Goal: Information Seeking & Learning: Learn about a topic

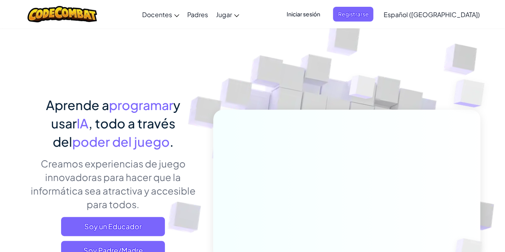
click at [310, 12] on span "Iniciar sesión" at bounding box center [303, 14] width 43 height 15
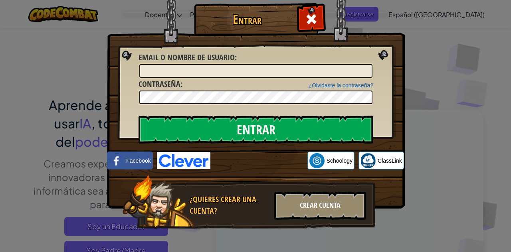
click at [315, 207] on div "Crear Cuenta" at bounding box center [320, 206] width 92 height 28
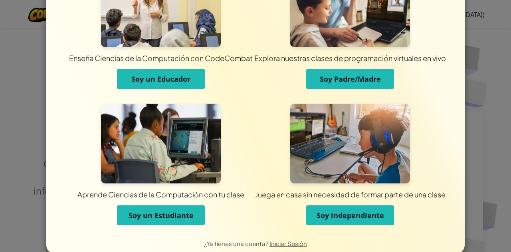
scroll to position [64, 0]
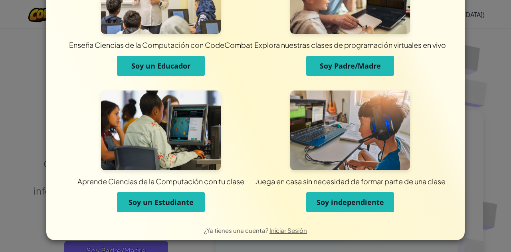
click at [164, 205] on span "Soy un Estudiante" at bounding box center [161, 203] width 65 height 10
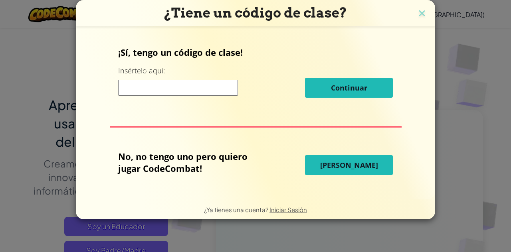
scroll to position [0, 0]
click at [171, 89] on input at bounding box center [178, 88] width 120 height 16
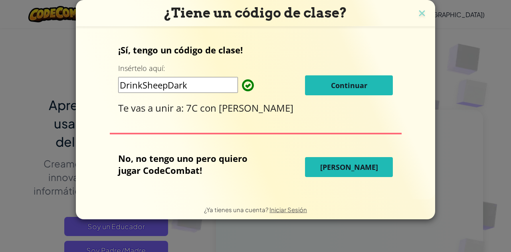
type input "DrinkSheepDark"
click at [334, 83] on span "Continuar" at bounding box center [349, 86] width 36 height 10
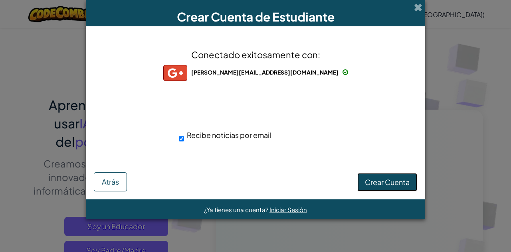
click at [381, 183] on span "Crear Cuenta" at bounding box center [387, 182] width 45 height 9
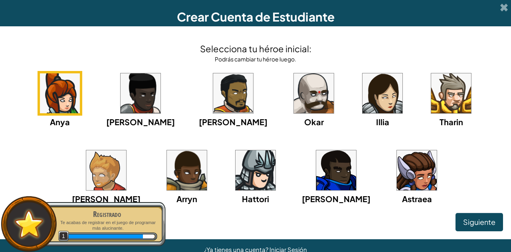
click at [126, 151] on img at bounding box center [106, 171] width 40 height 40
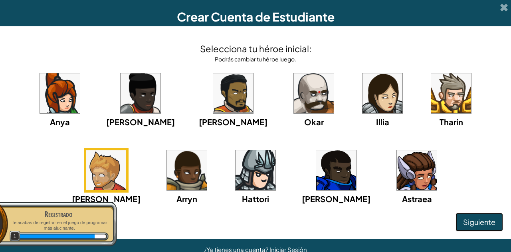
click at [469, 223] on span "Siguiente" at bounding box center [479, 222] width 32 height 9
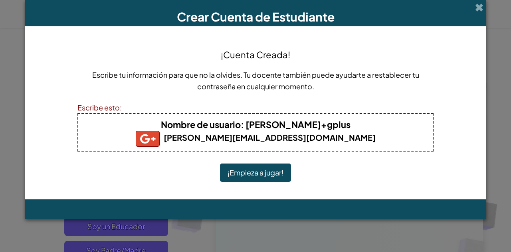
click at [273, 172] on button "¡Empieza a jugar!" at bounding box center [255, 173] width 71 height 18
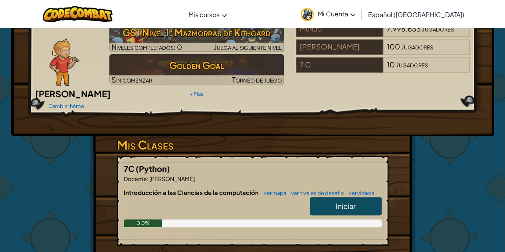
scroll to position [80, 0]
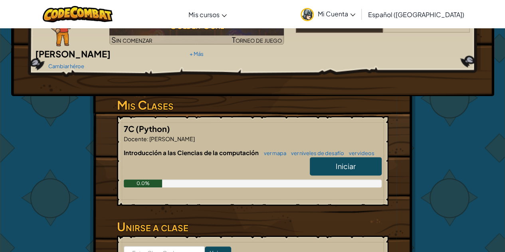
click at [331, 157] on link "Iniciar" at bounding box center [346, 166] width 72 height 18
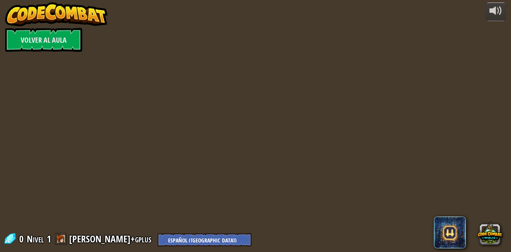
select select "es-419"
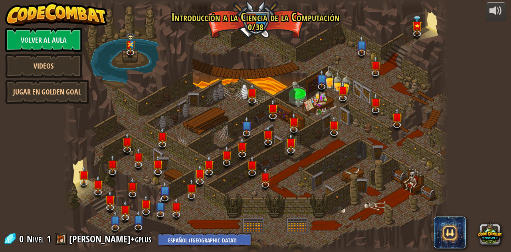
select select "es-419"
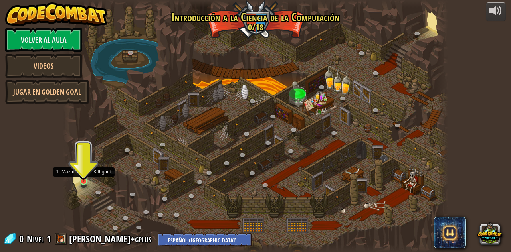
click at [80, 177] on img at bounding box center [83, 171] width 9 height 21
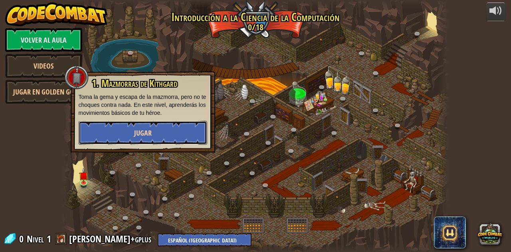
click at [148, 133] on span "Jugar" at bounding box center [143, 133] width 18 height 10
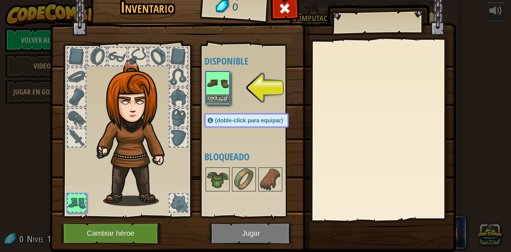
click at [214, 92] on img at bounding box center [218, 83] width 22 height 22
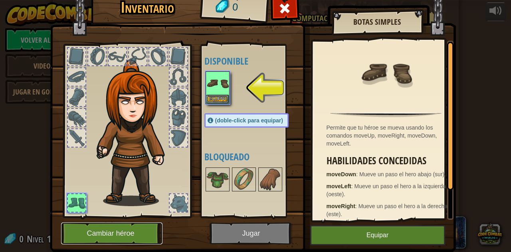
click at [95, 232] on button "Cambiar héroe" at bounding box center [111, 234] width 101 height 22
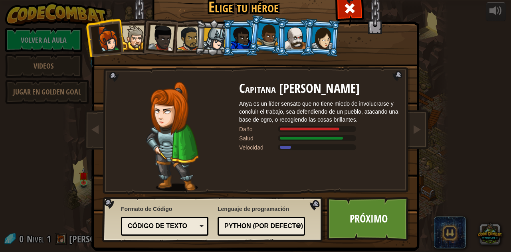
click at [295, 40] on div at bounding box center [295, 38] width 21 height 22
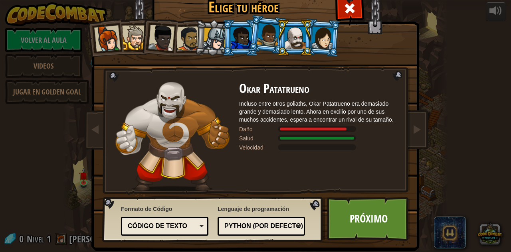
click at [325, 47] on div at bounding box center [323, 37] width 22 height 23
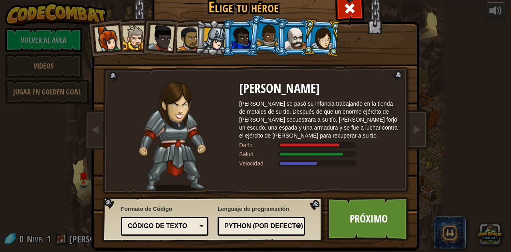
click at [184, 31] on div at bounding box center [189, 38] width 25 height 25
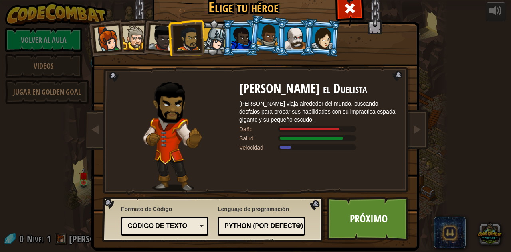
click at [140, 40] on li at bounding box center [158, 36] width 39 height 39
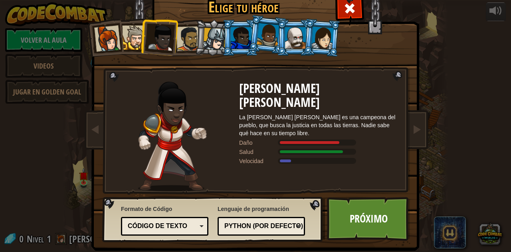
click at [134, 42] on div at bounding box center [134, 38] width 24 height 24
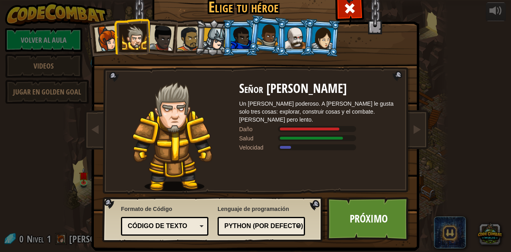
click at [165, 42] on div at bounding box center [161, 38] width 26 height 26
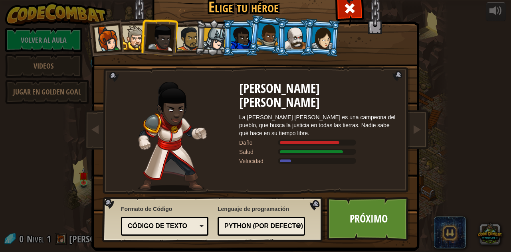
click at [190, 41] on div at bounding box center [189, 38] width 25 height 25
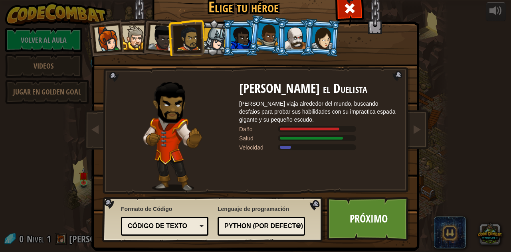
click at [203, 40] on div at bounding box center [214, 39] width 23 height 23
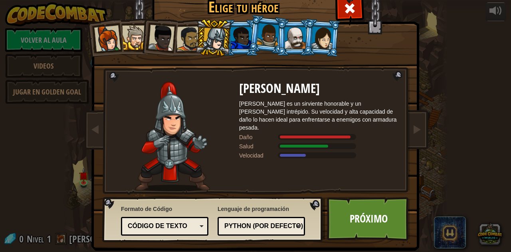
click at [240, 43] on div at bounding box center [241, 38] width 21 height 22
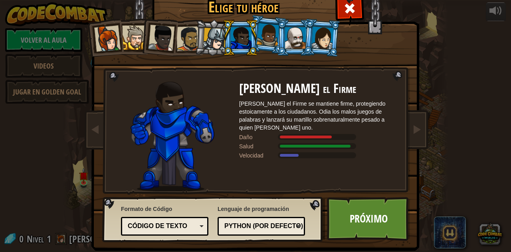
click at [296, 38] on div at bounding box center [295, 38] width 21 height 22
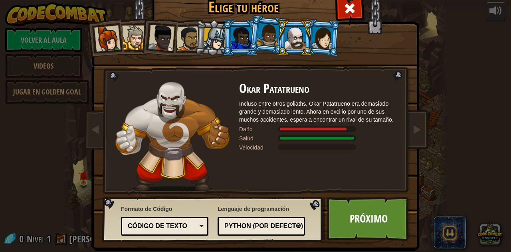
click at [328, 40] on div at bounding box center [323, 37] width 22 height 23
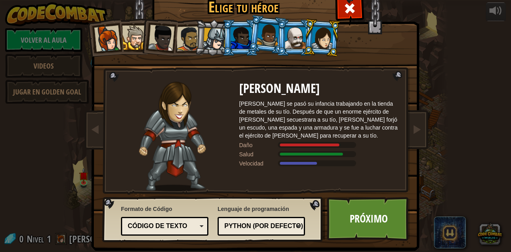
click at [236, 37] on div at bounding box center [241, 38] width 21 height 22
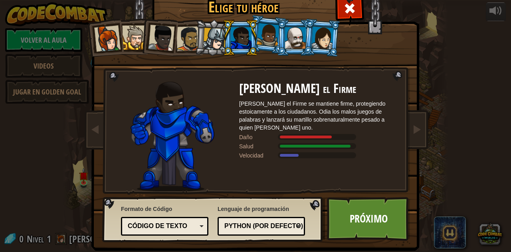
click at [195, 41] on li at bounding box center [214, 38] width 38 height 38
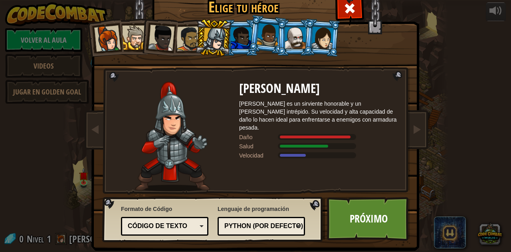
click at [189, 43] on div at bounding box center [189, 38] width 25 height 25
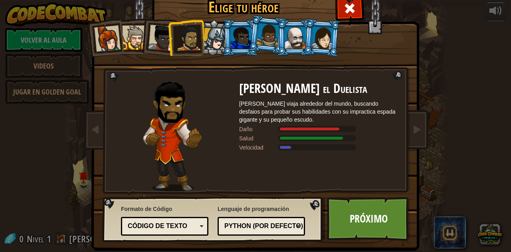
click at [210, 37] on div at bounding box center [214, 39] width 23 height 23
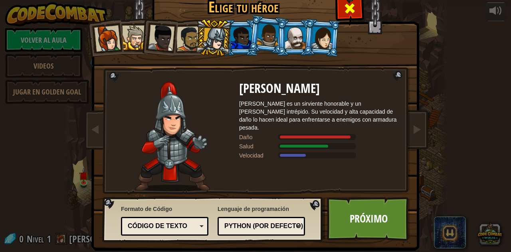
click at [354, 6] on div at bounding box center [349, 7] width 25 height 25
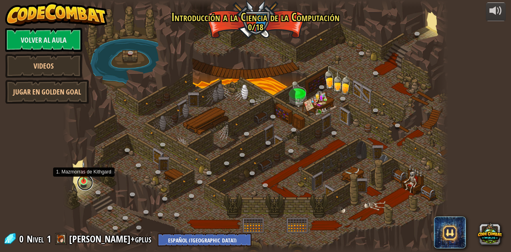
click at [85, 183] on link at bounding box center [85, 183] width 16 height 16
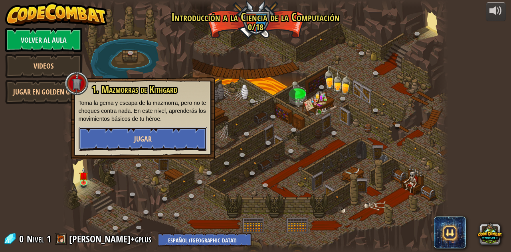
click at [148, 144] on span "Jugar" at bounding box center [143, 139] width 18 height 10
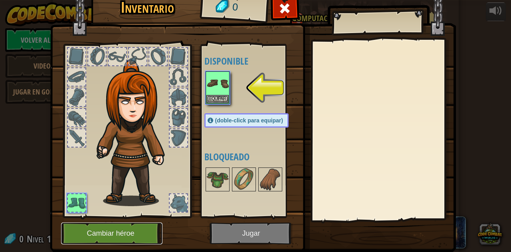
click at [115, 233] on button "Cambiar héroe" at bounding box center [111, 234] width 101 height 22
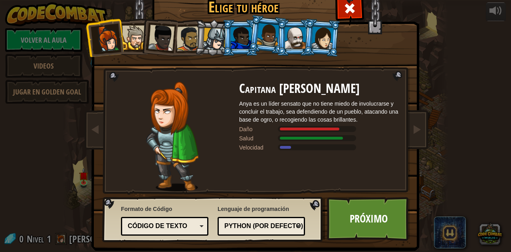
click at [223, 41] on li at bounding box center [241, 38] width 36 height 36
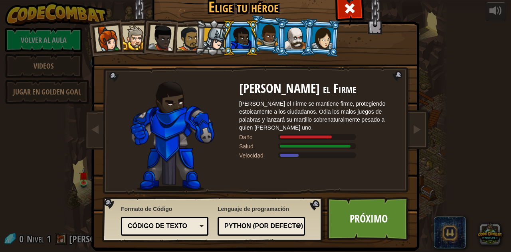
click at [207, 48] on div at bounding box center [214, 39] width 23 height 23
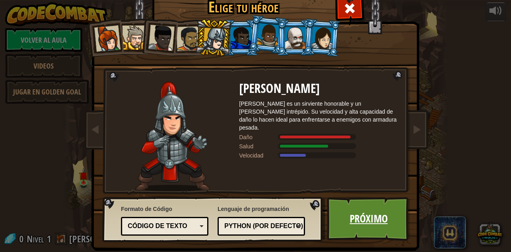
click at [356, 217] on link "Próximo" at bounding box center [368, 219] width 83 height 44
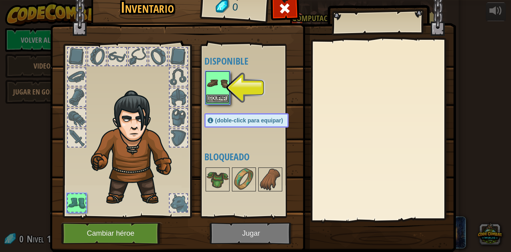
click at [219, 83] on img at bounding box center [218, 83] width 22 height 22
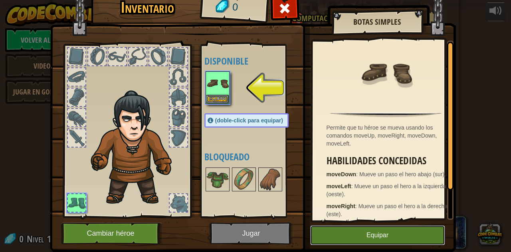
click at [367, 238] on button "Equipar" at bounding box center [377, 236] width 135 height 20
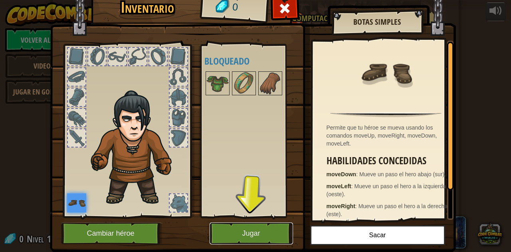
click at [275, 236] on button "Jugar" at bounding box center [251, 234] width 83 height 22
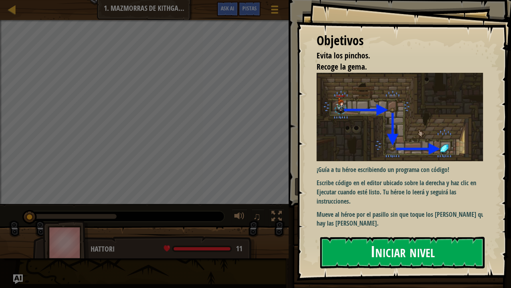
click at [376, 252] on button "Iniciar nivel" at bounding box center [402, 253] width 165 height 32
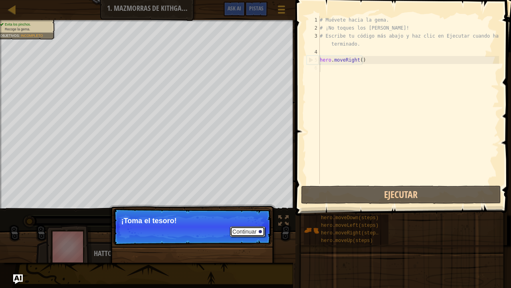
click at [258, 229] on button "Continuar" at bounding box center [247, 231] width 35 height 10
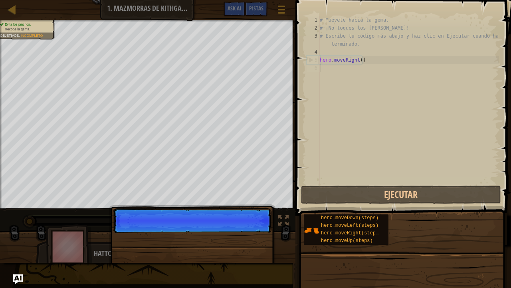
scroll to position [4, 0]
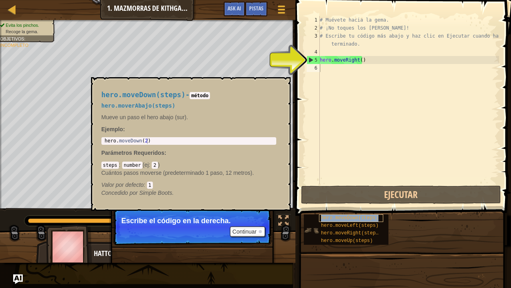
click at [332, 218] on span "hero.moveDown(steps)" at bounding box center [350, 218] width 58 height 6
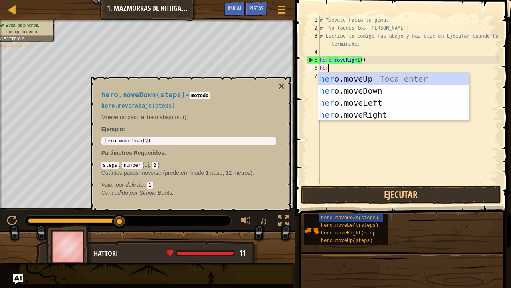
type textarea "hero"
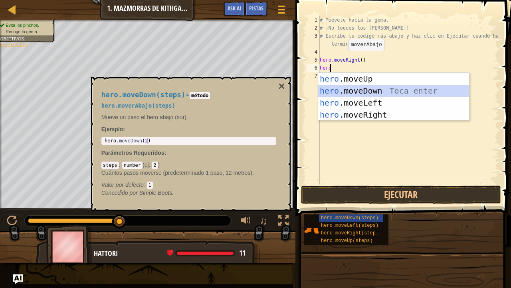
click at [348, 88] on div "hero .moveUp Toca enter hero .moveDown Toca enter hero .moveLeft Toca enter her…" at bounding box center [393, 109] width 151 height 72
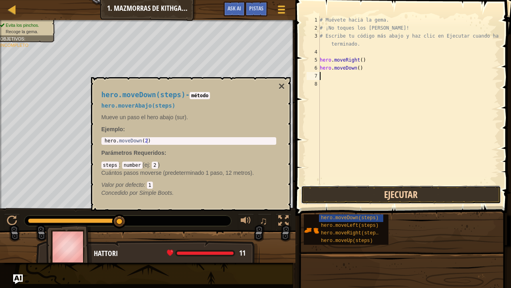
click at [364, 192] on button "Ejecutar" at bounding box center [401, 194] width 200 height 18
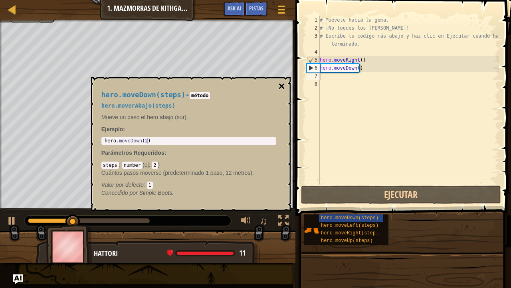
click at [280, 85] on button "×" at bounding box center [281, 86] width 6 height 11
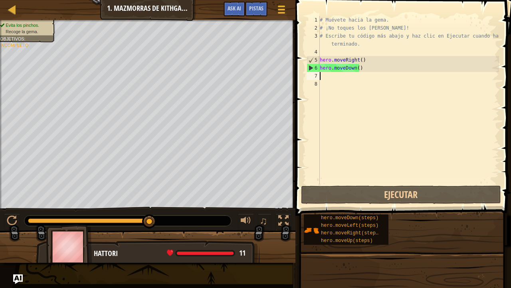
click at [325, 76] on div "# Muévete hacia la gema. # ¡No toques los pinchos! # Escribe tu código más abaj…" at bounding box center [408, 108] width 181 height 184
type textarea "h"
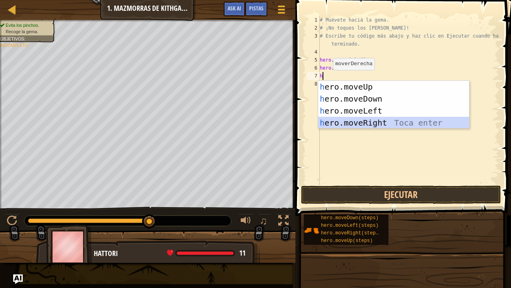
click at [364, 123] on div "h ero.moveUp Toca enter h ero.moveDown Toca enter h ero.moveLeft Toca enter h e…" at bounding box center [393, 117] width 151 height 72
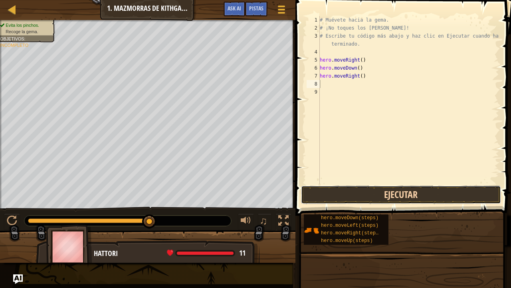
click at [354, 189] on button "Ejecutar" at bounding box center [401, 194] width 200 height 18
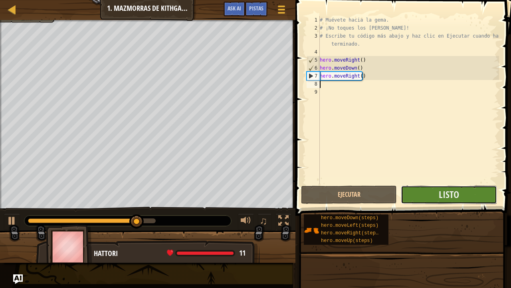
click at [431, 196] on button "Listo" at bounding box center [449, 194] width 96 height 18
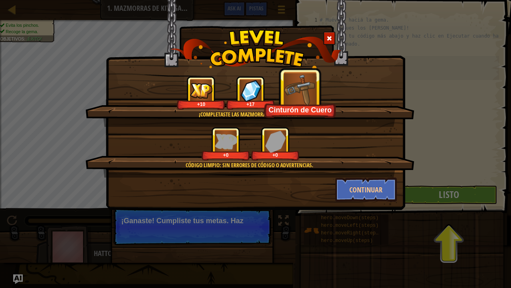
click at [306, 97] on img at bounding box center [300, 89] width 33 height 33
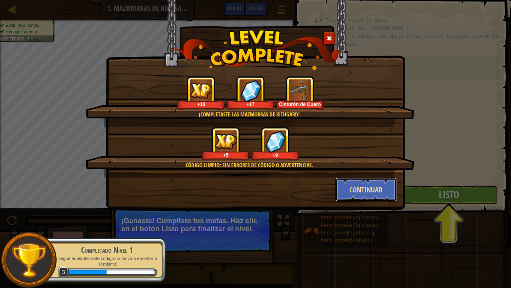
click at [355, 187] on button "Continuar" at bounding box center [367, 189] width 62 height 24
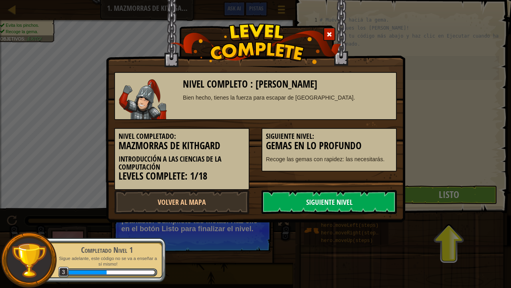
click at [348, 199] on link "Siguiente Nivel" at bounding box center [329, 202] width 135 height 24
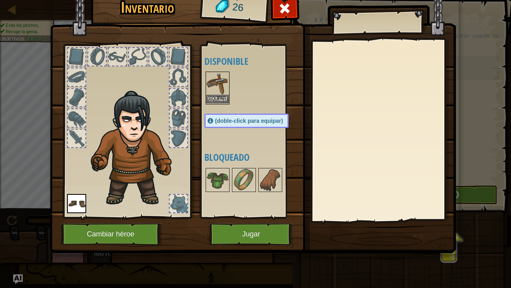
click at [217, 88] on img at bounding box center [218, 83] width 22 height 22
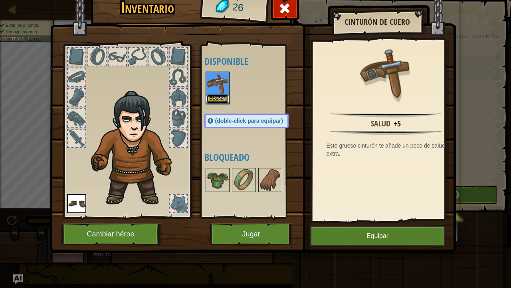
click at [222, 97] on button "Equipar" at bounding box center [218, 99] width 22 height 8
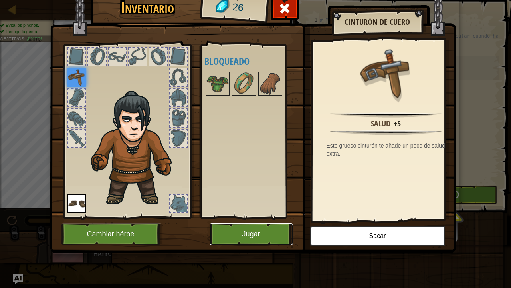
click at [262, 232] on button "Jugar" at bounding box center [251, 234] width 83 height 22
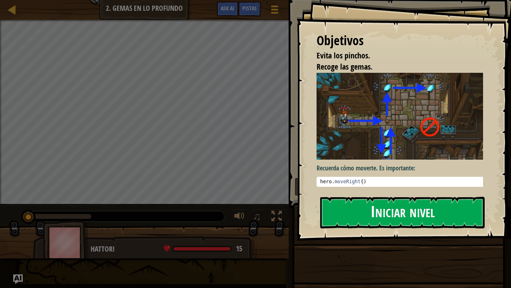
click at [404, 201] on button "Iniciar nivel" at bounding box center [402, 213] width 165 height 32
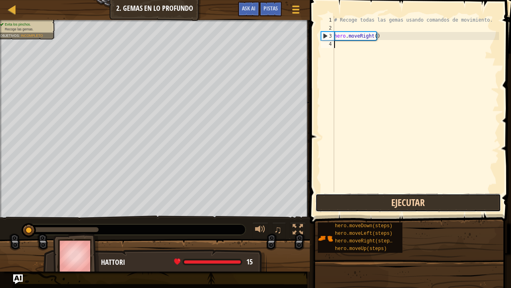
click at [347, 206] on button "Ejecutar" at bounding box center [409, 202] width 186 height 18
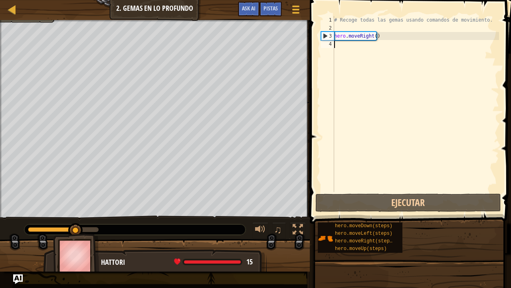
type textarea "h"
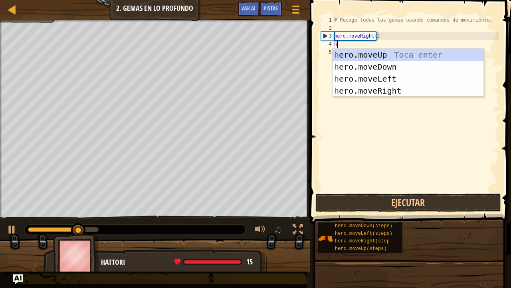
scroll to position [4, 0]
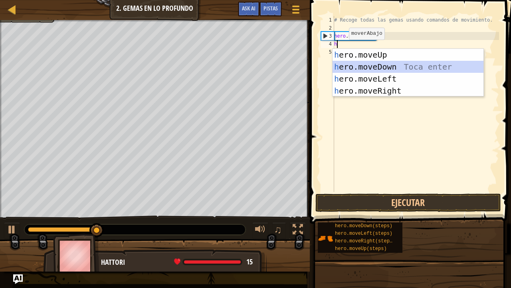
click at [359, 67] on div "h ero.moveUp Toca enter h ero.moveDown Toca enter h ero.moveLeft Toca enter h e…" at bounding box center [408, 85] width 151 height 72
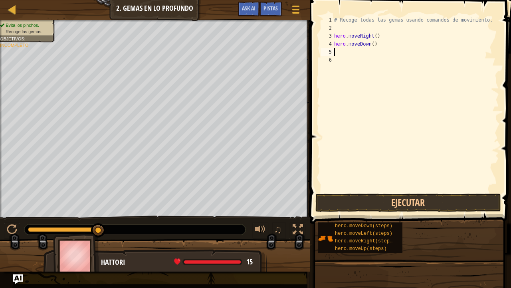
type textarea "h"
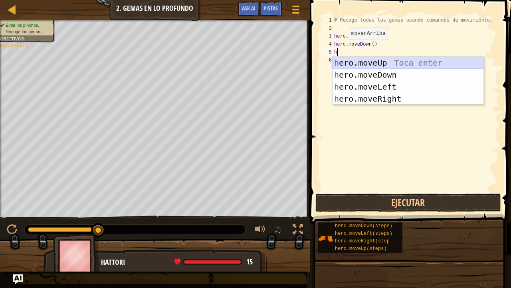
click at [365, 60] on div "h ero.moveUp Toca enter h ero.moveDown Toca enter h ero.moveLeft Toca enter h e…" at bounding box center [408, 93] width 151 height 72
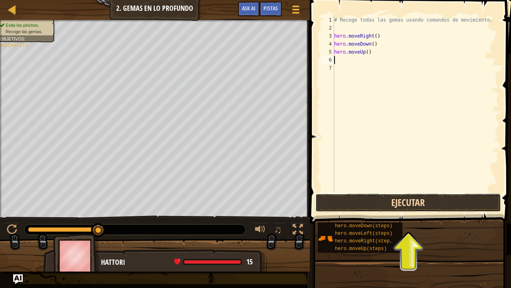
click at [416, 203] on button "Ejecutar" at bounding box center [409, 202] width 186 height 18
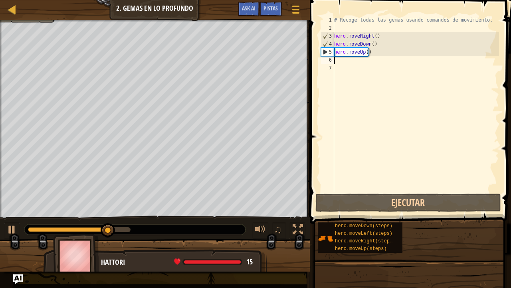
type textarea "h"
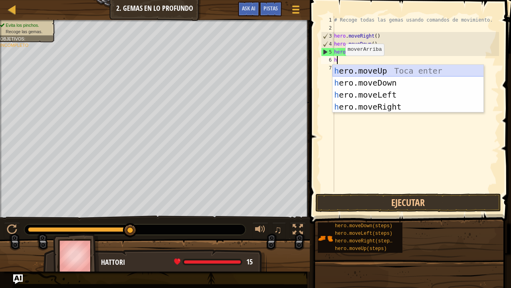
click at [354, 70] on div "h ero.moveUp Toca enter h ero.moveDown Toca enter h ero.moveLeft Toca enter h e…" at bounding box center [408, 101] width 151 height 72
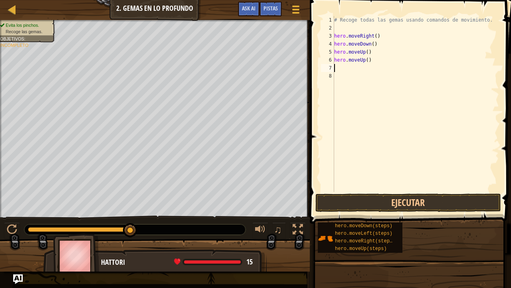
type textarea "h"
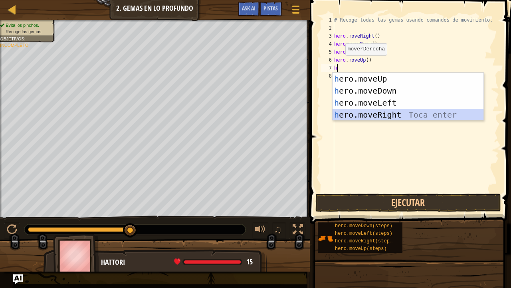
click at [391, 113] on div "h ero.moveUp Toca enter h ero.moveDown Toca enter h ero.moveLeft Toca enter h e…" at bounding box center [408, 109] width 151 height 72
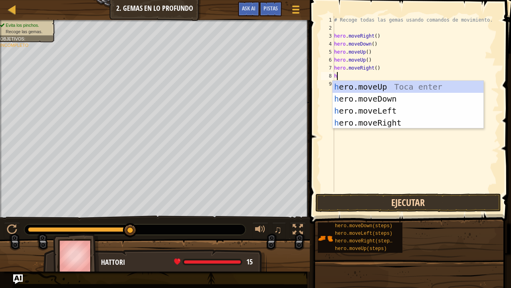
type textarea "h"
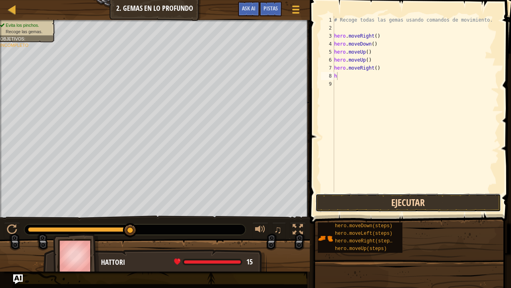
click at [380, 202] on button "Ejecutar" at bounding box center [409, 202] width 186 height 18
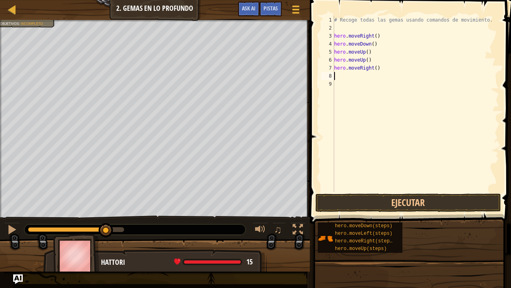
type textarea "h"
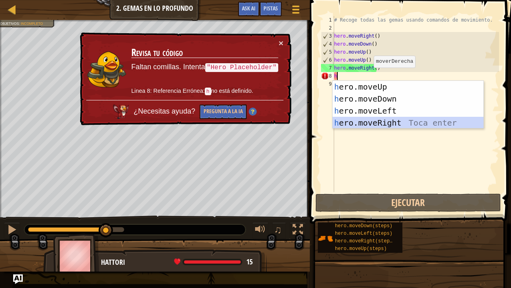
click at [380, 124] on div "h ero.moveUp Toca enter h ero.moveDown Toca enter h ero.moveLeft Toca enter h e…" at bounding box center [408, 117] width 151 height 72
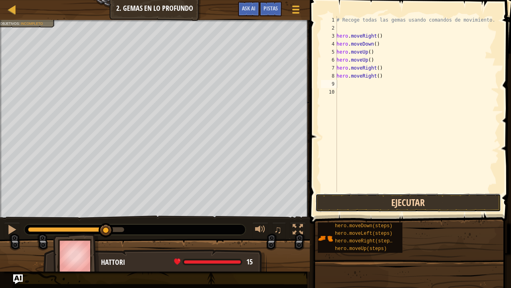
click at [359, 204] on button "Ejecutar" at bounding box center [409, 202] width 186 height 18
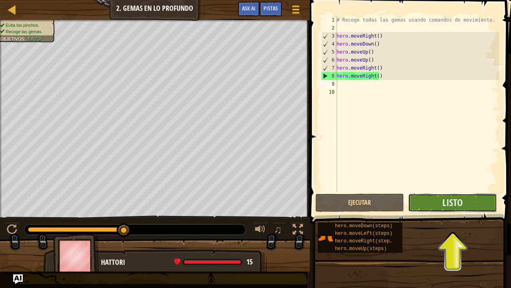
click at [426, 205] on button "Listo" at bounding box center [452, 202] width 89 height 18
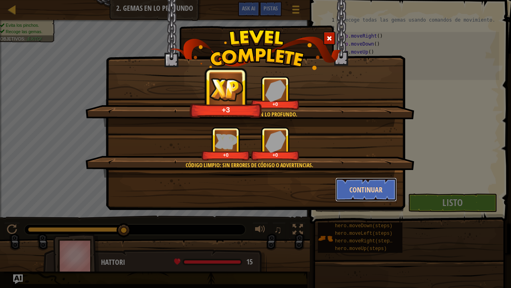
click at [367, 190] on button "Continuar" at bounding box center [367, 189] width 62 height 24
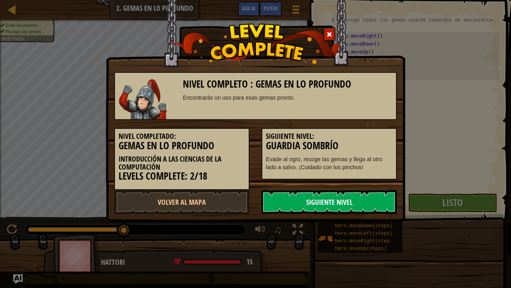
click at [344, 198] on link "Siguiente Nivel" at bounding box center [329, 202] width 135 height 24
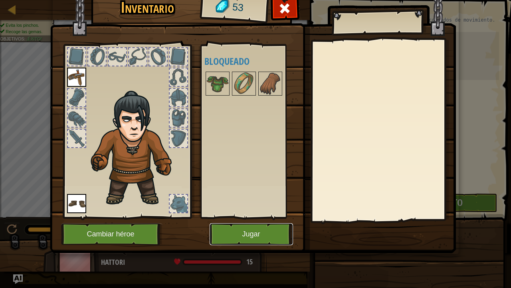
click at [253, 237] on button "Jugar" at bounding box center [251, 234] width 83 height 22
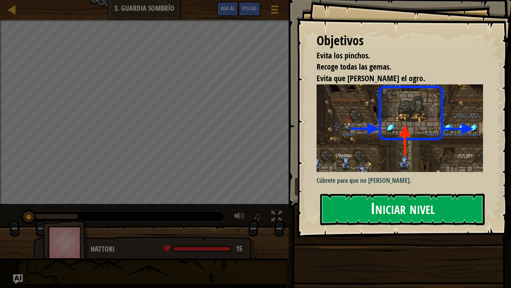
click at [380, 215] on button "Iniciar nivel" at bounding box center [402, 209] width 165 height 32
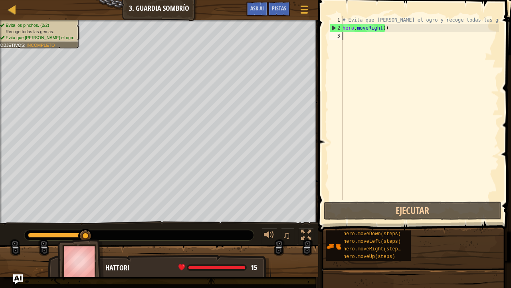
type textarea "h"
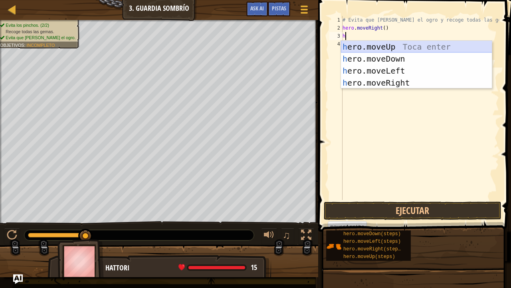
click at [360, 44] on div "h ero.moveUp Toca enter h ero.moveDown Toca enter h ero.moveLeft Toca enter h e…" at bounding box center [416, 77] width 151 height 72
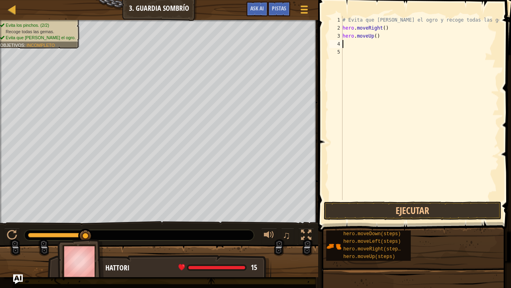
type textarea "h"
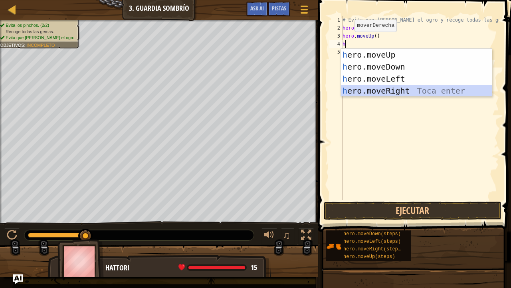
click at [391, 91] on div "h ero.moveUp Toca enter h ero.moveDown Toca enter h ero.moveLeft Toca enter h e…" at bounding box center [416, 85] width 151 height 72
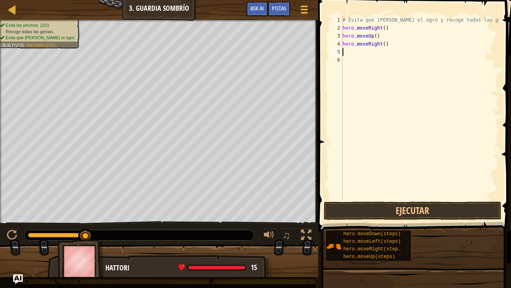
type textarea "h"
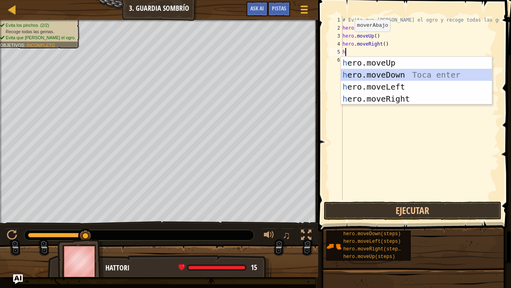
click at [384, 71] on div "h ero.moveUp Toca enter h ero.moveDown Toca enter h ero.moveLeft Toca enter h e…" at bounding box center [416, 93] width 151 height 72
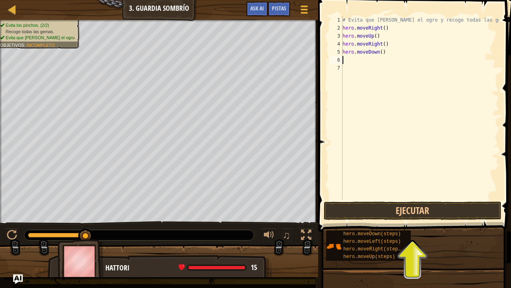
type textarea "h"
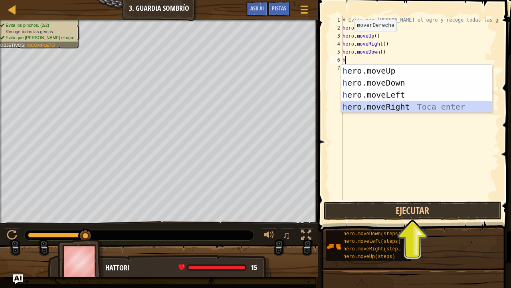
click at [382, 106] on div "h ero.moveUp Toca enter h ero.moveDown Toca enter h ero.moveLeft Toca enter h e…" at bounding box center [416, 101] width 151 height 72
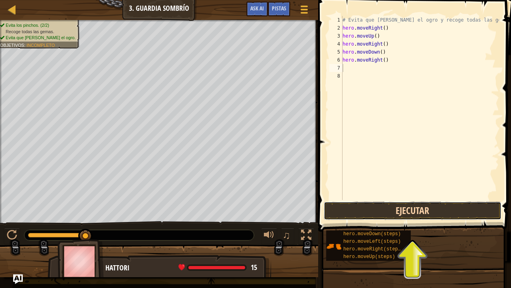
click at [382, 211] on button "Ejecutar" at bounding box center [413, 210] width 178 height 18
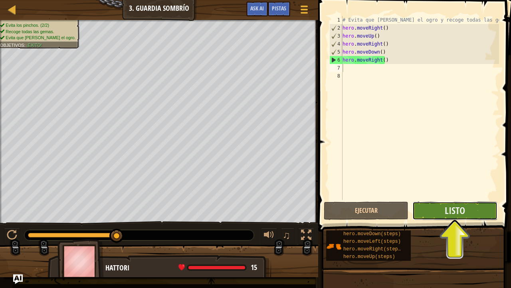
click at [443, 209] on button "Listo" at bounding box center [455, 210] width 85 height 18
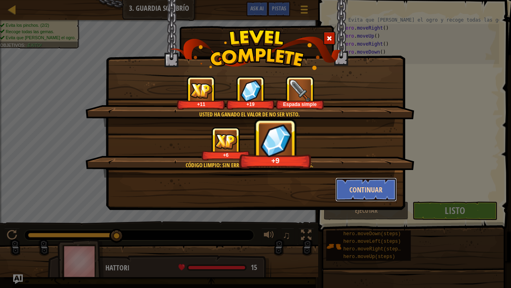
click at [350, 191] on button "Continuar" at bounding box center [367, 189] width 62 height 24
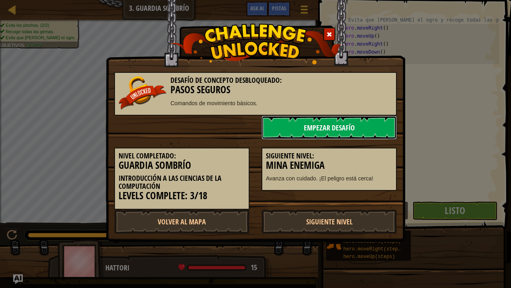
click at [298, 121] on link "Empezar Desafío" at bounding box center [329, 127] width 135 height 24
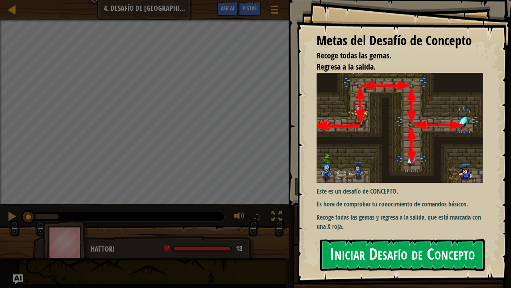
click at [391, 252] on button "Iniciar Desafío de Concepto" at bounding box center [402, 255] width 165 height 32
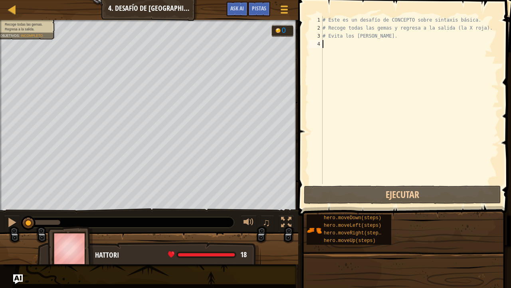
type textarea "h"
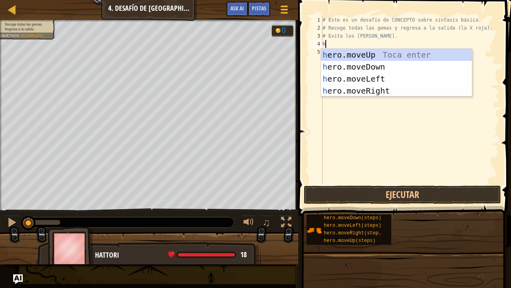
scroll to position [4, 0]
click at [370, 54] on div "h ero.moveUp Toca enter h ero.moveDown Toca enter h ero.moveLeft Toca enter h e…" at bounding box center [396, 85] width 151 height 72
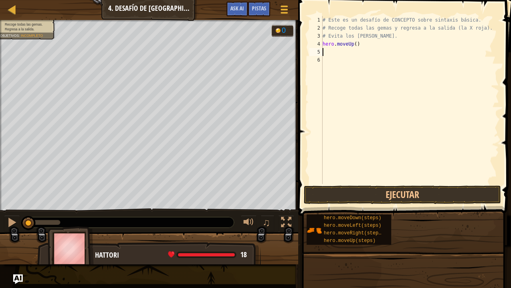
type textarea "h"
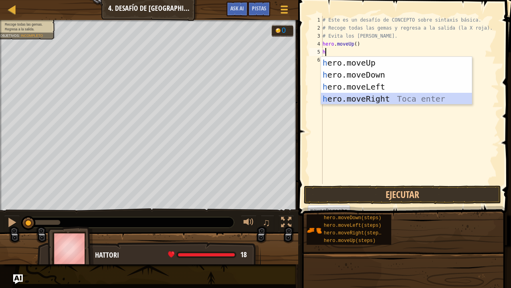
click at [362, 101] on div "h ero.moveUp Toca enter h ero.moveDown Toca enter h ero.moveLeft Toca enter h e…" at bounding box center [396, 93] width 151 height 72
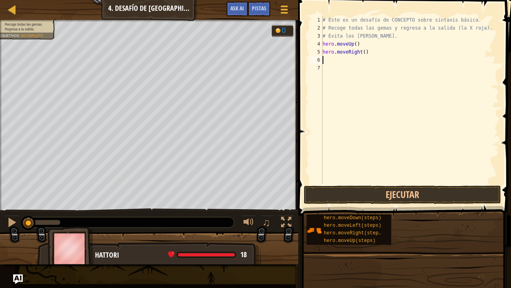
type textarea "h"
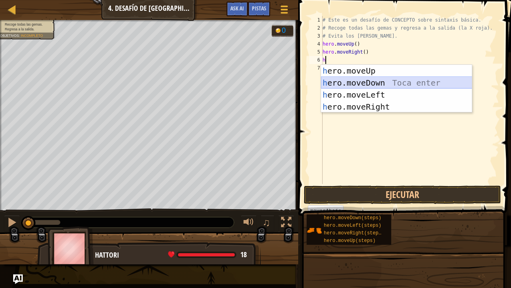
click at [359, 84] on div "h ero.moveUp Toca enter h ero.moveDown Toca enter h ero.moveLeft Toca enter h e…" at bounding box center [396, 101] width 151 height 72
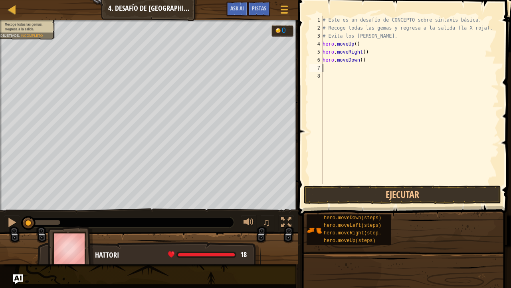
type textarea "h"
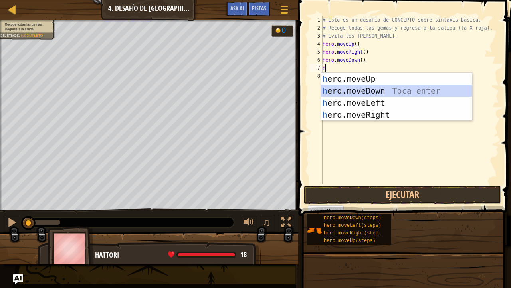
click at [364, 90] on div "h ero.moveUp Toca enter h ero.moveDown Toca enter h ero.moveLeft Toca enter h e…" at bounding box center [396, 109] width 151 height 72
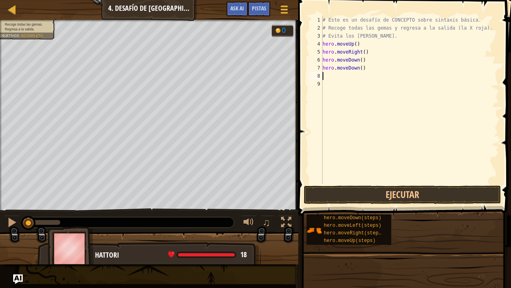
type textarea "h"
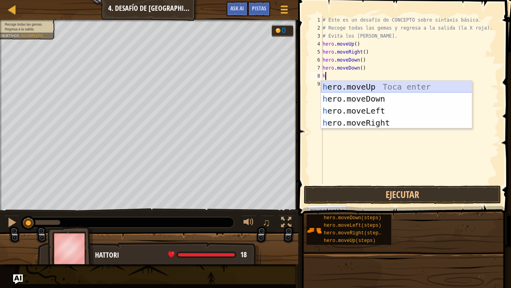
click at [365, 83] on div "h ero.moveUp Toca enter h ero.moveDown Toca enter h ero.moveLeft Toca enter h e…" at bounding box center [396, 117] width 151 height 72
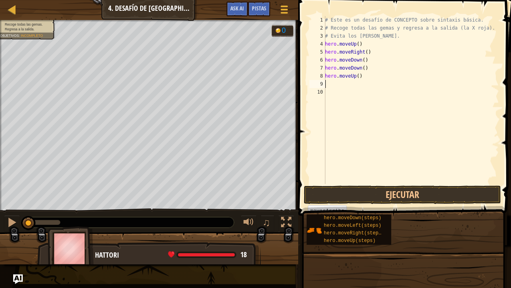
type textarea "h"
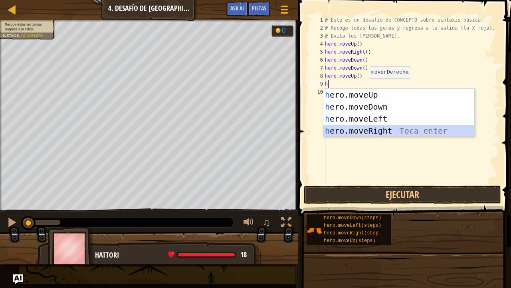
click at [374, 127] on div "h ero.moveUp Toca enter h ero.moveDown Toca enter h ero.moveLeft Toca enter h e…" at bounding box center [399, 125] width 151 height 72
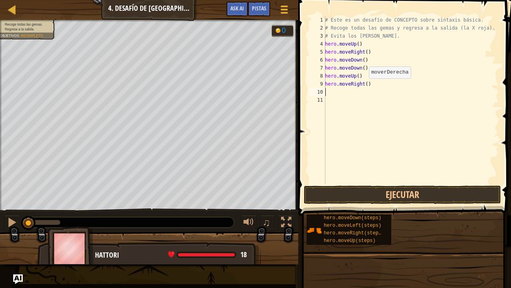
type textarea "h"
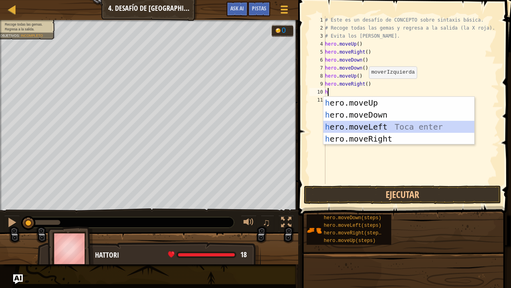
click at [362, 123] on div "h ero.moveUp Toca enter h ero.moveDown Toca enter h ero.moveLeft Toca enter h e…" at bounding box center [399, 133] width 151 height 72
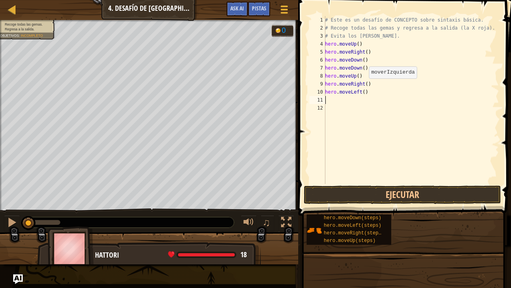
type textarea "h"
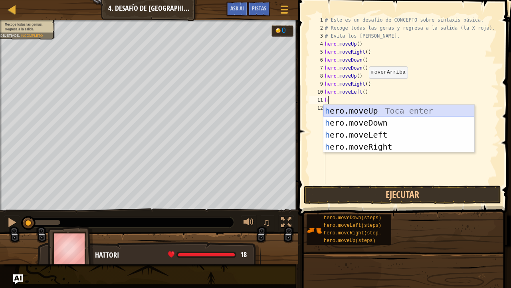
click at [364, 111] on div "h ero.moveUp Toca enter h ero.moveDown Toca enter h ero.moveLeft Toca enter h e…" at bounding box center [399, 141] width 151 height 72
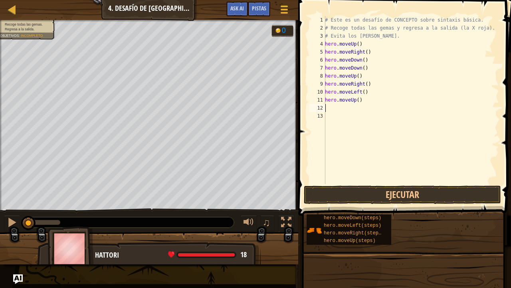
type textarea "h"
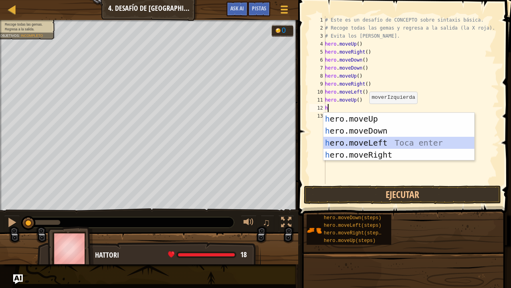
click at [362, 142] on div "h ero.moveUp Toca enter h ero.moveDown Toca enter h ero.moveLeft Toca enter h e…" at bounding box center [399, 149] width 151 height 72
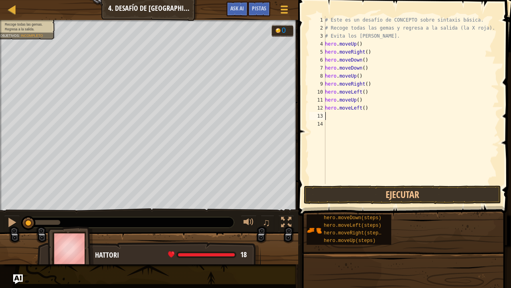
type textarea "h"
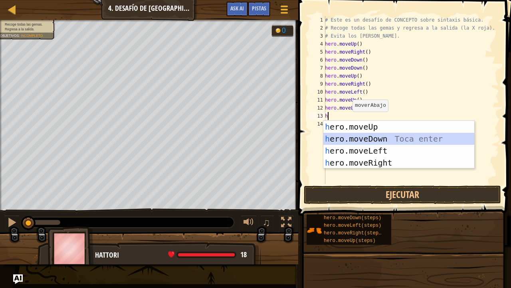
click at [366, 135] on div "h ero.moveUp Toca enter h ero.moveDown Toca enter h ero.moveLeft Toca enter h e…" at bounding box center [399, 157] width 151 height 72
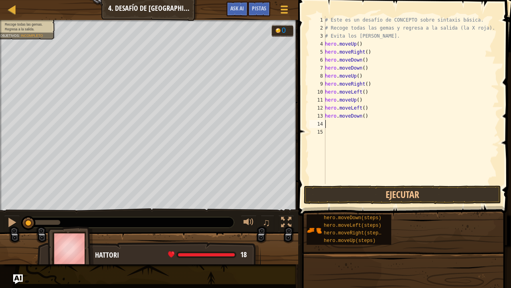
type textarea "h"
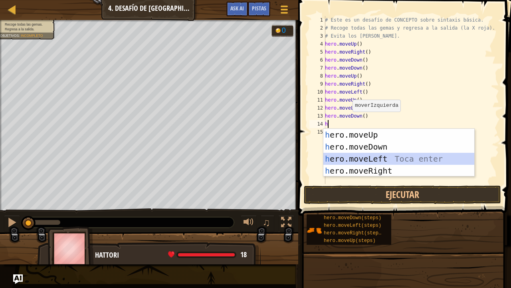
click at [357, 157] on div "h ero.moveUp Toca enter h ero.moveDown Toca enter h ero.moveLeft Toca enter h e…" at bounding box center [399, 165] width 151 height 72
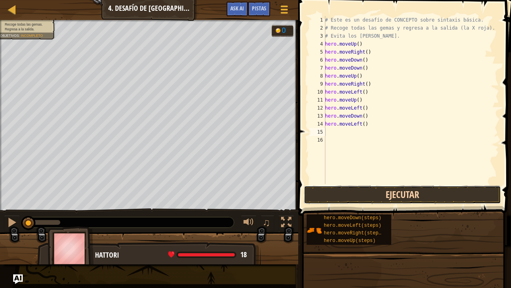
click at [361, 191] on button "Ejecutar" at bounding box center [402, 194] width 197 height 18
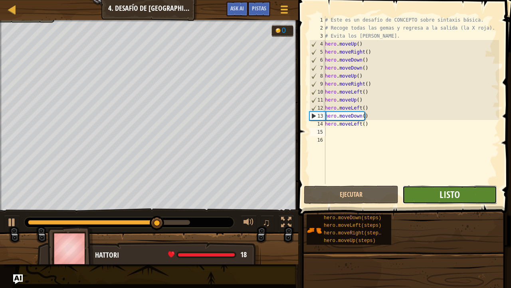
click at [455, 199] on span "Listo" at bounding box center [450, 194] width 20 height 13
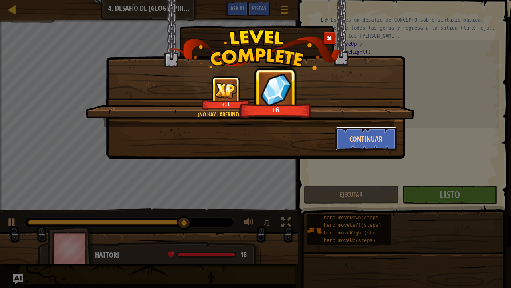
click at [348, 138] on button "Continuar" at bounding box center [367, 139] width 62 height 24
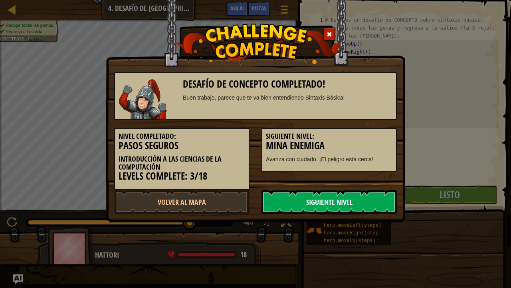
click at [323, 201] on link "Siguiente Nivel" at bounding box center [329, 202] width 135 height 24
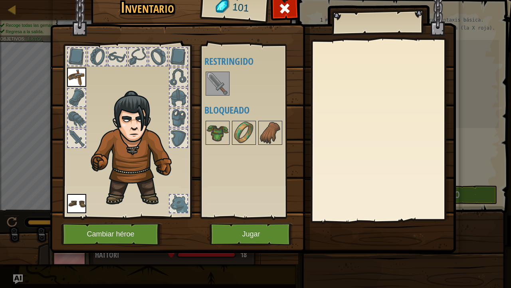
click at [221, 83] on img at bounding box center [218, 83] width 22 height 22
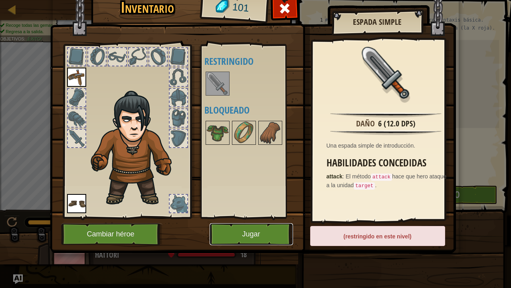
click at [242, 229] on button "Jugar" at bounding box center [251, 234] width 83 height 22
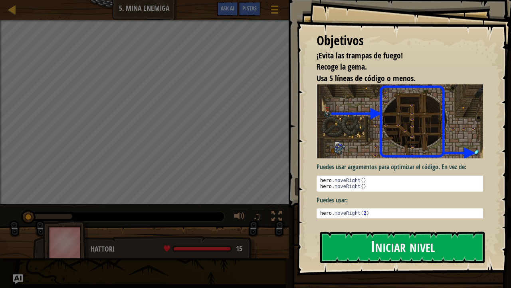
click at [362, 246] on button "Iniciar nivel" at bounding box center [402, 247] width 165 height 32
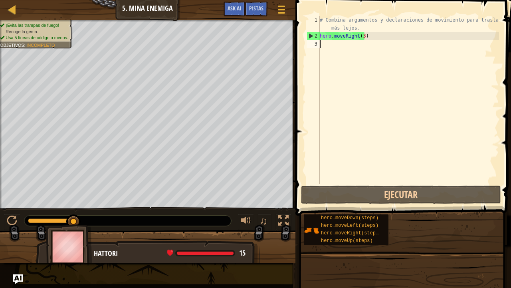
click at [368, 36] on div "# Combina argumentos y declaraciones de movimiento para trasladarte más lejos. …" at bounding box center [408, 112] width 181 height 192
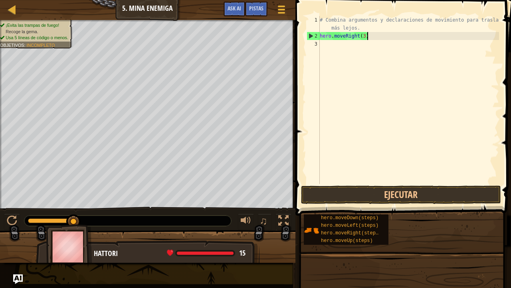
scroll to position [4, 4]
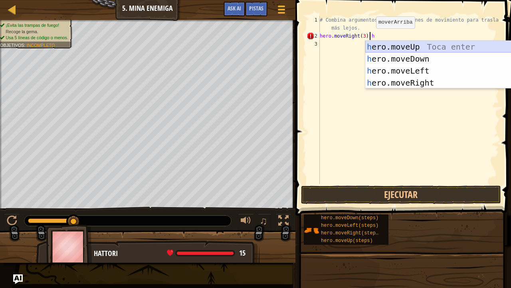
click at [411, 46] on div "h ero.moveUp Toca enter h ero.moveDown Toca enter h ero.moveLeft Toca enter h e…" at bounding box center [441, 77] width 151 height 72
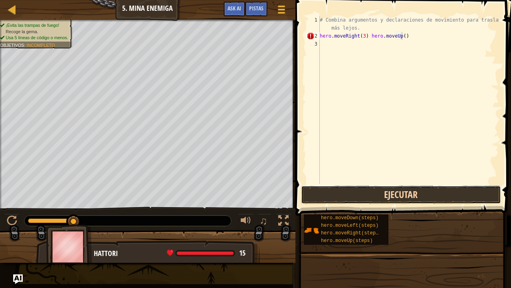
click at [342, 190] on button "Ejecutar" at bounding box center [401, 194] width 200 height 18
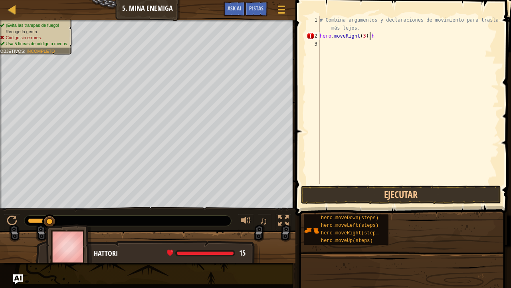
type textarea "hero.moveRight(3)"
type textarea "h"
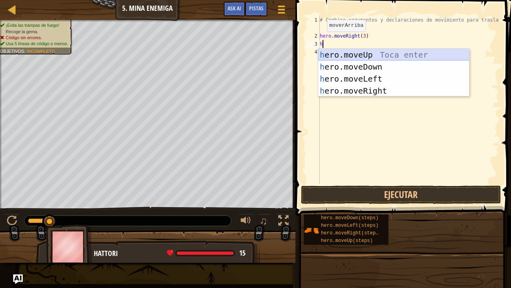
click at [363, 54] on div "h ero.moveUp Toca enter h ero.moveDown Toca enter h ero.moveLeft Toca enter h e…" at bounding box center [393, 85] width 151 height 72
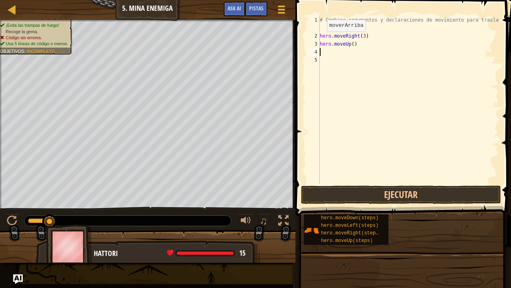
type textarea "h"
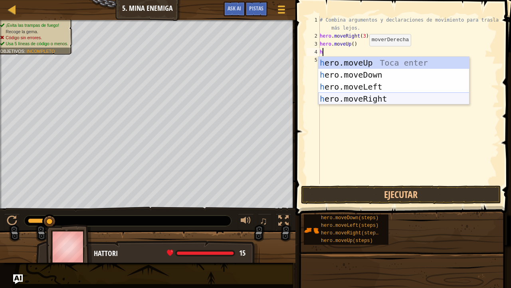
click at [365, 101] on div "h ero.moveUp Toca enter h ero.moveDown Toca enter h ero.moveLeft Toca enter h e…" at bounding box center [393, 93] width 151 height 72
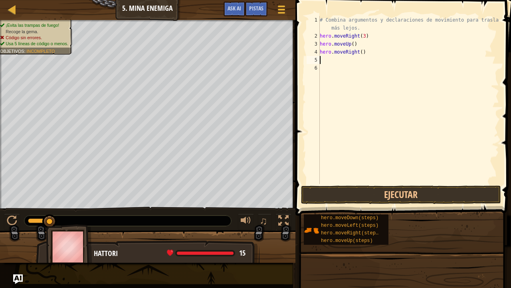
type textarea "h"
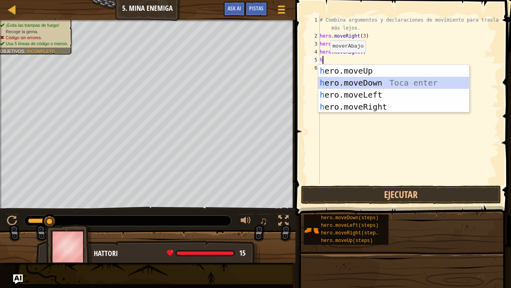
click at [356, 84] on div "h ero.moveUp Toca enter h ero.moveDown Toca enter h ero.moveLeft Toca enter h e…" at bounding box center [393, 101] width 151 height 72
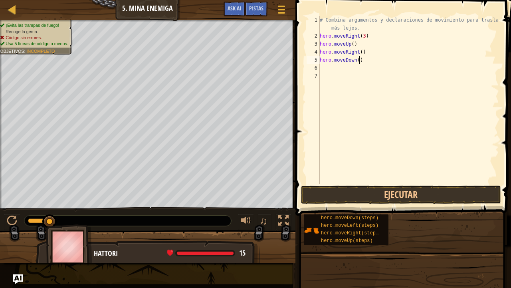
click at [365, 62] on div "# Combina argumentos y declaraciones de movimiento para trasladarte más lejos. …" at bounding box center [408, 112] width 181 height 192
type textarea "hero.moveDown(3)"
click at [338, 192] on button "Ejecutar" at bounding box center [401, 194] width 200 height 18
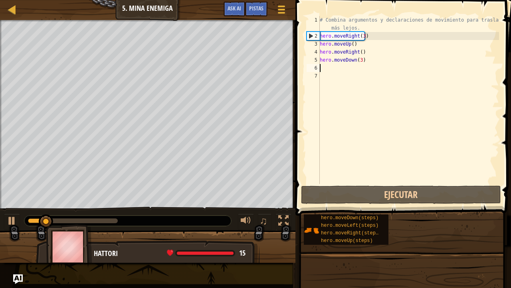
click at [324, 71] on div "# Combina argumentos y declaraciones de movimiento para trasladarte más lejos. …" at bounding box center [408, 112] width 181 height 192
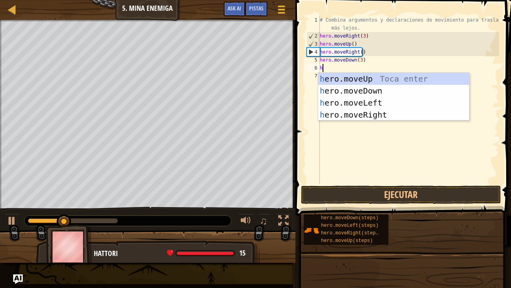
type textarea "he"
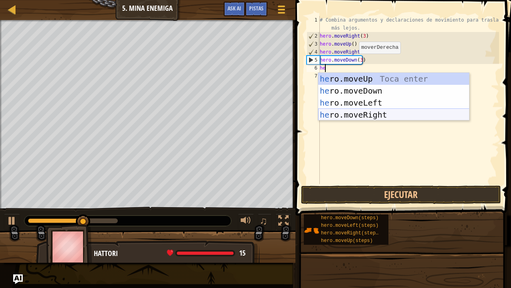
click at [340, 114] on div "he ro.moveUp Toca enter he ro.moveDown Toca enter he ro.moveLeft Toca enter he …" at bounding box center [393, 109] width 151 height 72
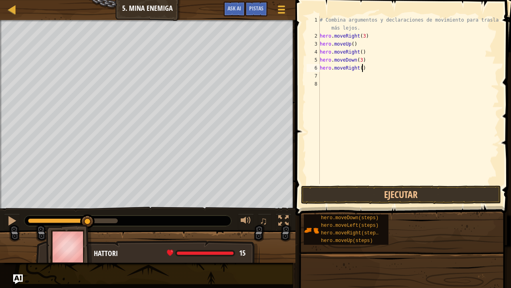
click at [367, 67] on div "# Combina argumentos y declaraciones de movimiento para trasladarte más lejos. …" at bounding box center [408, 112] width 181 height 192
type textarea "hero.moveRight(2)"
click at [350, 192] on button "Ejecutar" at bounding box center [401, 194] width 200 height 18
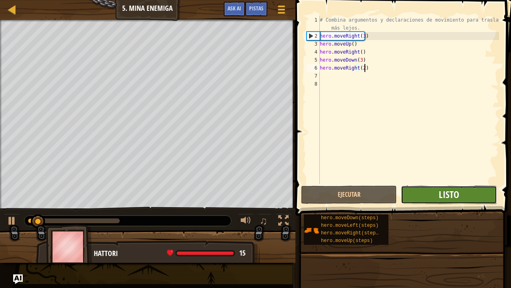
click at [446, 193] on span "Listo" at bounding box center [449, 194] width 20 height 13
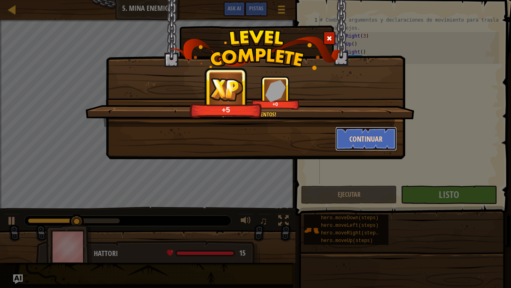
click at [370, 139] on button "Continuar" at bounding box center [367, 139] width 62 height 24
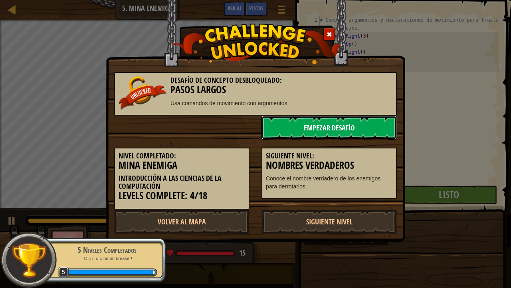
click at [276, 122] on link "Empezar Desafío" at bounding box center [329, 127] width 135 height 24
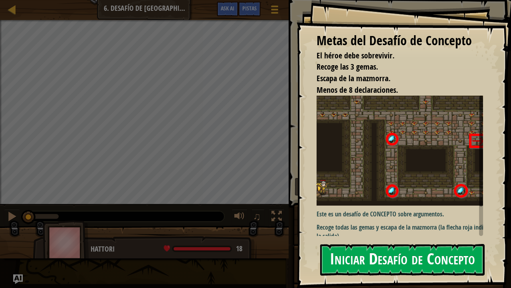
click at [404, 252] on button "Iniciar Desafío de Concepto" at bounding box center [402, 260] width 165 height 32
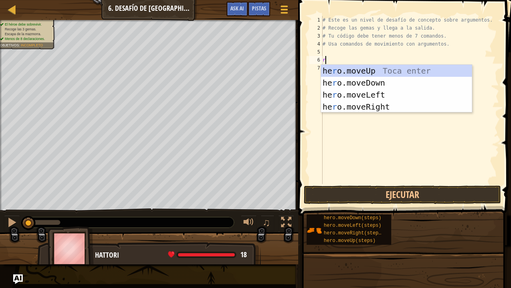
scroll to position [4, 0]
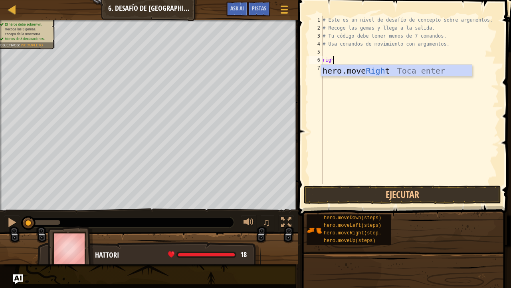
type textarea "right"
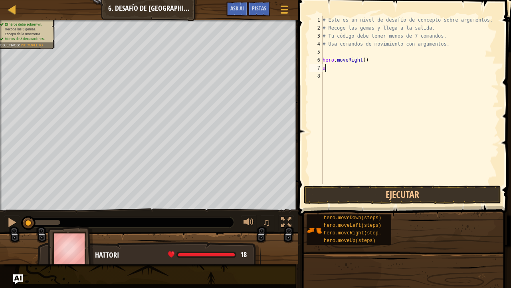
type textarea "up"
type textarea "hero.moveUp(4)"
click at [366, 68] on div "# Este es un nivel de desafío de concepto sobre argumentos. # Recoge las gemas …" at bounding box center [410, 108] width 178 height 184
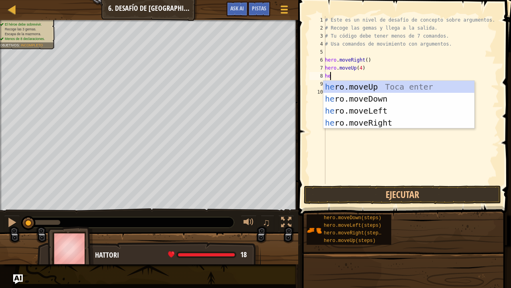
type textarea "her"
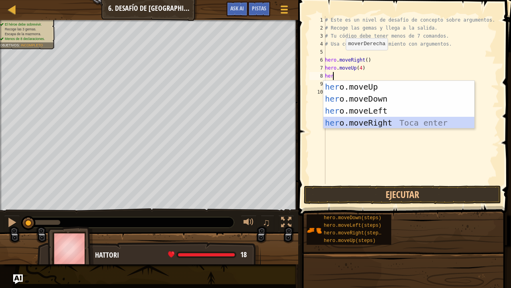
click at [356, 127] on div "her o.moveUp Toca enter her o.moveDown Toca enter her o.moveLeft Toca enter her…" at bounding box center [399, 117] width 151 height 72
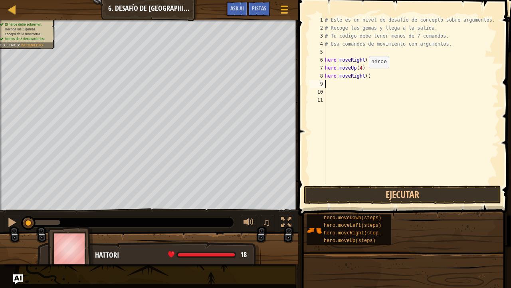
click at [365, 76] on div "# Este es un nivel de desafío de concepto sobre argumentos. # Recoge las gemas …" at bounding box center [412, 108] width 176 height 184
type textarea "hero.moveRight(3)"
click at [329, 81] on div "# Este es un nivel de desafío de concepto sobre argumentos. # Recoge las gemas …" at bounding box center [412, 108] width 176 height 184
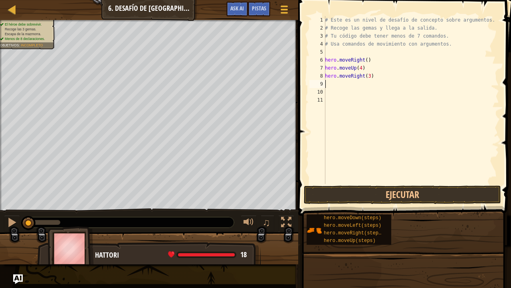
type textarea "h"
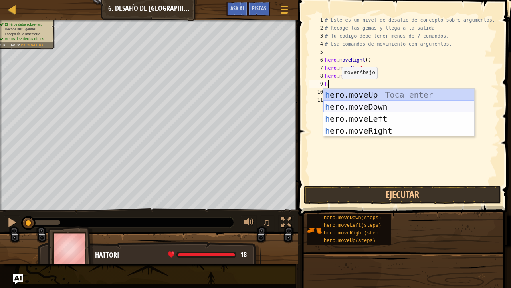
click at [369, 104] on div "h ero.moveUp Toca enter h ero.moveDown Toca enter h ero.moveLeft Toca enter h e…" at bounding box center [399, 125] width 151 height 72
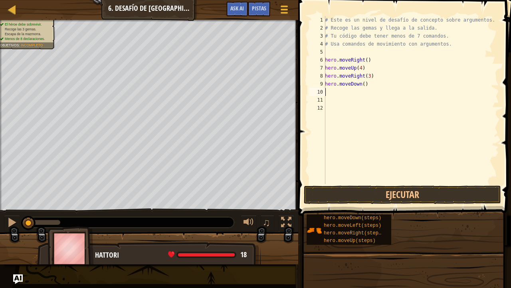
type textarea "h"
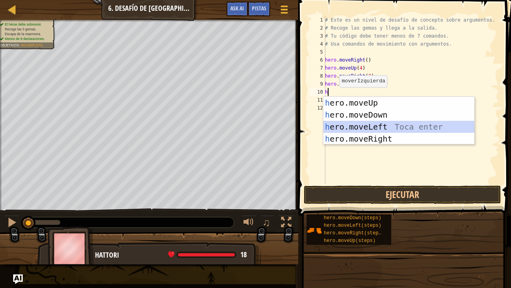
click at [361, 125] on div "h ero.moveUp Toca enter h ero.moveDown Toca enter h ero.moveLeft Toca enter h e…" at bounding box center [399, 133] width 151 height 72
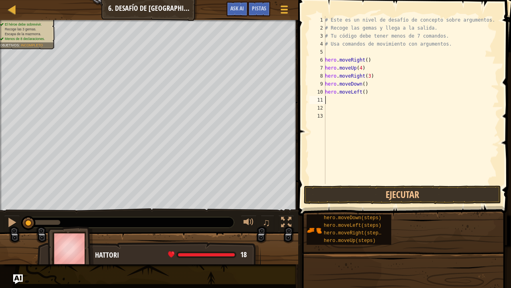
type textarea "h"
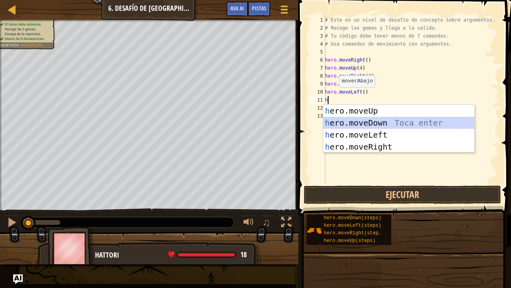
click at [369, 122] on div "h ero.moveUp Toca enter h ero.moveDown Toca enter h ero.moveLeft Toca enter h e…" at bounding box center [399, 141] width 151 height 72
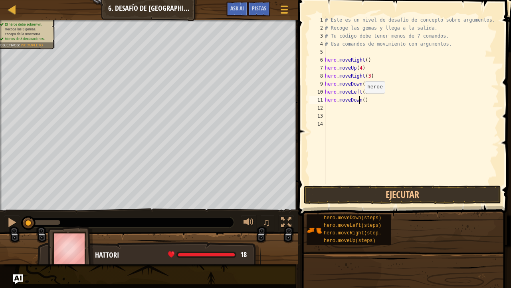
click at [362, 101] on div "# Este es un nivel de desafío de concepto sobre argumentos. # Recoge las gemas …" at bounding box center [412, 108] width 176 height 184
click at [358, 100] on div "# Este es un nivel de desafío de concepto sobre argumentos. # Recoge las gemas …" at bounding box center [412, 108] width 176 height 184
click at [359, 100] on div "# Este es un nivel de desafío de concepto sobre argumentos. # Recoge las gemas …" at bounding box center [412, 108] width 176 height 184
type textarea "hero.moveDown(2)"
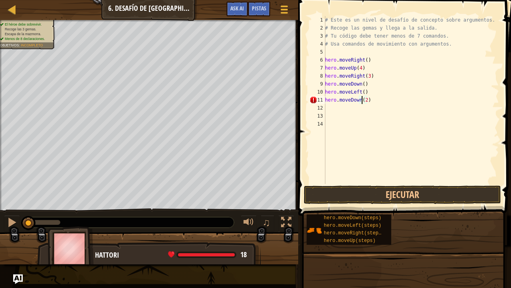
scroll to position [4, 3]
click at [330, 113] on div "# Este es un nivel de desafío de concepto sobre argumentos. # Recoge las gemas …" at bounding box center [412, 108] width 176 height 184
click at [327, 107] on div "# Este es un nivel de desafío de concepto sobre argumentos. # Recoge las gemas …" at bounding box center [412, 108] width 176 height 184
type textarea "h"
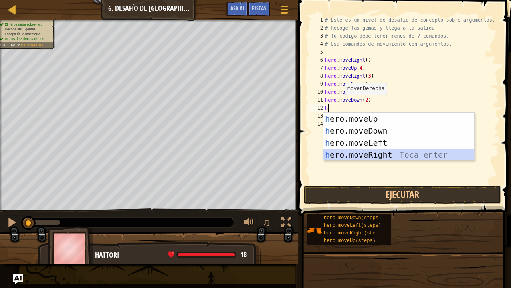
click at [352, 153] on div "h ero.moveUp Toca enter h ero.moveDown Toca enter h ero.moveLeft Toca enter h e…" at bounding box center [399, 149] width 151 height 72
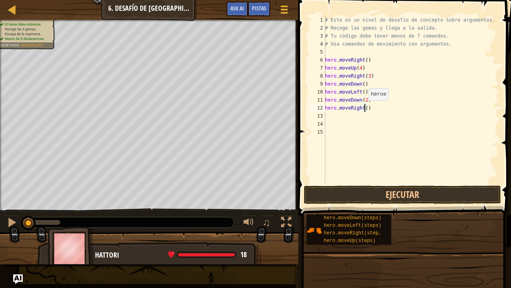
click at [364, 108] on div "# Este es un nivel de desafío de concepto sobre argumentos. # Recoge las gemas …" at bounding box center [412, 108] width 176 height 184
type textarea "hero.moveRight(3)"
click at [332, 116] on div "# Este es un nivel de desafío de concepto sobre argumentos. # Recoge las gemas …" at bounding box center [412, 108] width 176 height 184
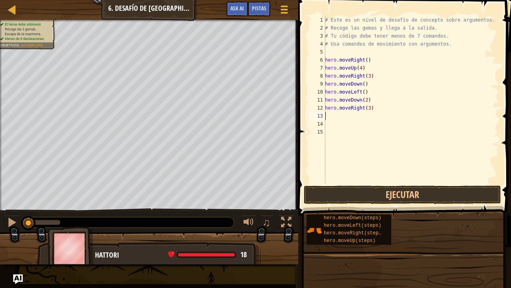
type textarea "h"
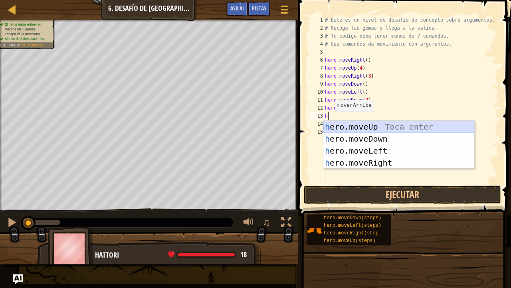
click at [372, 127] on div "h ero.moveUp Toca enter h ero.moveDown Toca enter h ero.moveLeft Toca enter h e…" at bounding box center [399, 157] width 151 height 72
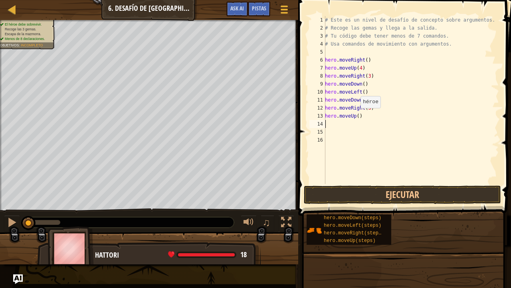
click at [356, 116] on div "# Este es un nivel de desafío de concepto sobre argumentos. # Recoge las gemas …" at bounding box center [412, 108] width 176 height 184
type textarea "hero.moveUp(3)"
click at [326, 123] on div "# Este es un nivel de desafío de concepto sobre argumentos. # Recoge las gemas …" at bounding box center [412, 108] width 176 height 184
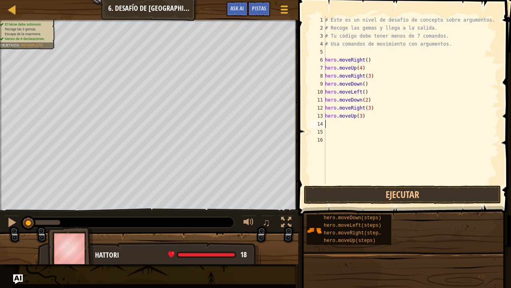
type textarea "h"
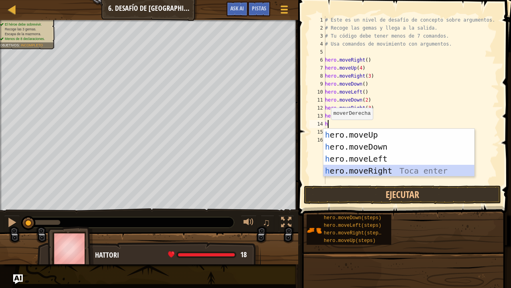
click at [361, 171] on div "h ero.moveUp Toca enter h ero.moveDown Toca enter h ero.moveLeft Toca enter h e…" at bounding box center [399, 165] width 151 height 72
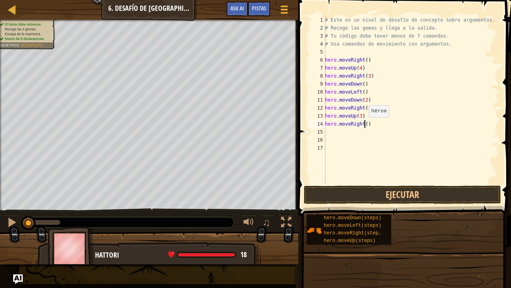
click at [365, 125] on div "# Este es un nivel de desafío de concepto sobre argumentos. # Recoge las gemas …" at bounding box center [412, 108] width 176 height 184
click at [347, 195] on button "Ejecutar" at bounding box center [402, 194] width 197 height 18
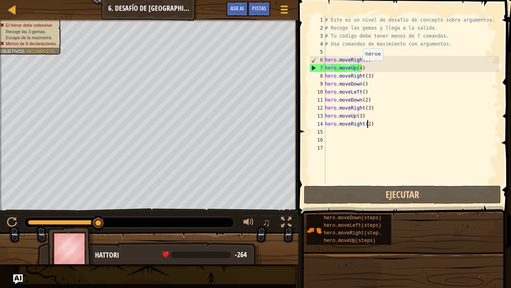
click at [359, 68] on div "# Este es un nivel de desafío de concepto sobre argumentos. # Recoge las gemas …" at bounding box center [412, 108] width 176 height 184
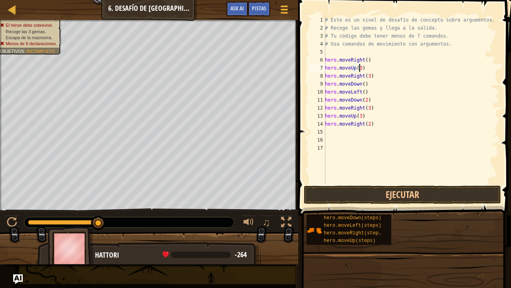
scroll to position [4, 2]
click at [368, 78] on div "# Este es un nivel de desafío de concepto sobre argumentos. # Recoge las gemas …" at bounding box center [412, 108] width 176 height 184
click at [355, 197] on button "Ejecutar" at bounding box center [402, 194] width 197 height 18
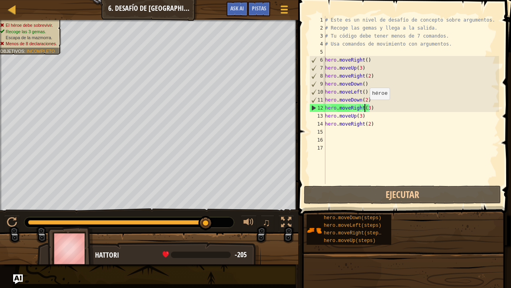
click at [365, 107] on div "# Este es un nivel de desafío de concepto sobre argumentos. # Recoge las gemas …" at bounding box center [412, 108] width 176 height 184
click at [367, 108] on div "# Este es un nivel de desafío de concepto sobre argumentos. # Recoge las gemas …" at bounding box center [412, 108] width 176 height 184
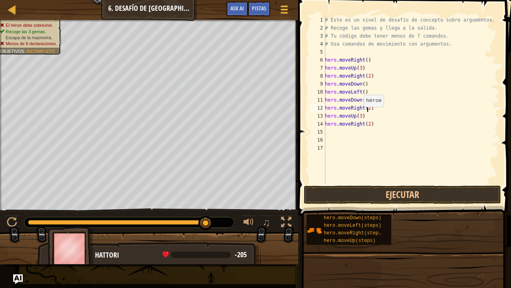
click at [360, 114] on div "# Este es un nivel de desafío de concepto sobre argumentos. # Recoge las gemas …" at bounding box center [412, 108] width 176 height 184
click at [369, 195] on button "Ejecutar" at bounding box center [402, 194] width 197 height 18
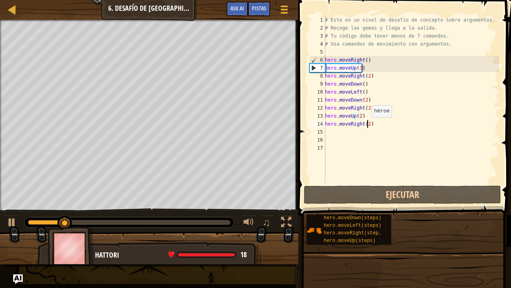
click at [368, 125] on div "# Este es un nivel de desafío de concepto sobre argumentos. # Recoge las gemas …" at bounding box center [412, 108] width 176 height 184
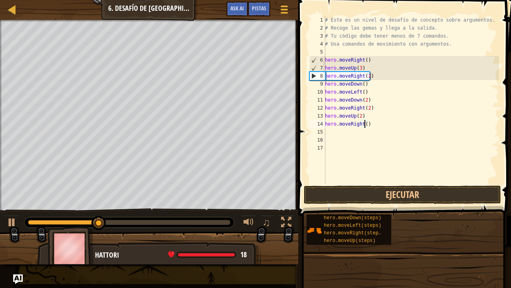
scroll to position [4, 3]
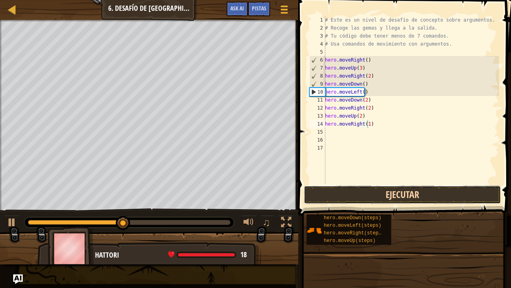
click at [345, 196] on button "Ejecutar" at bounding box center [402, 194] width 197 height 18
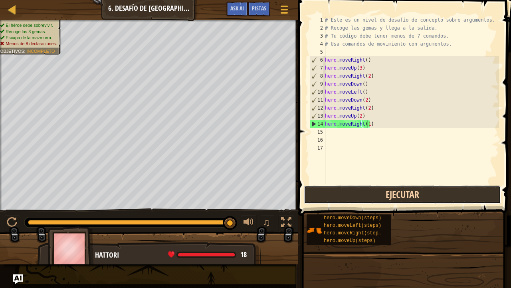
click at [371, 191] on button "Ejecutar" at bounding box center [402, 194] width 197 height 18
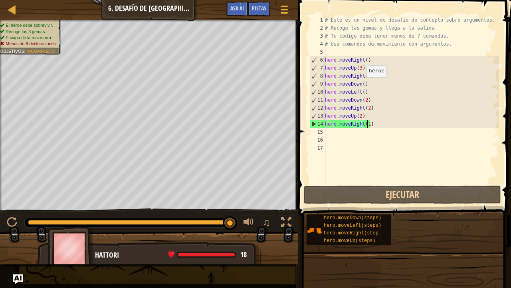
click at [362, 85] on div "# Este es un nivel de desafío de concepto sobre argumentos. # Recoge las gemas …" at bounding box center [412, 108] width 176 height 184
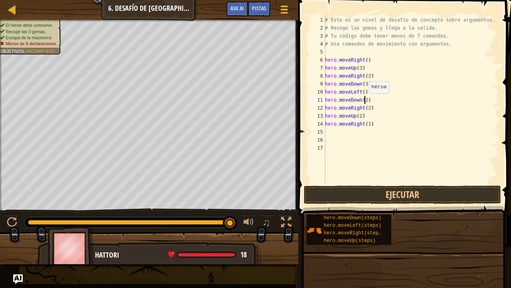
click at [365, 101] on div "# Este es un nivel de desafío de concepto sobre argumentos. # Recoge las gemas …" at bounding box center [412, 108] width 176 height 184
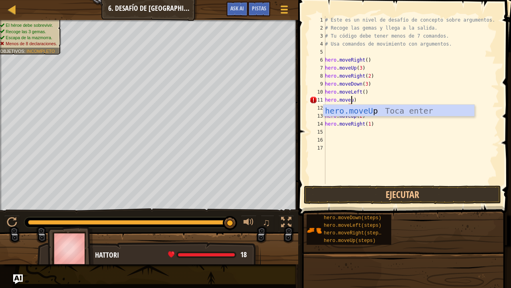
scroll to position [4, 2]
click at [363, 110] on div "hero.moveUp Toca enter" at bounding box center [399, 123] width 151 height 36
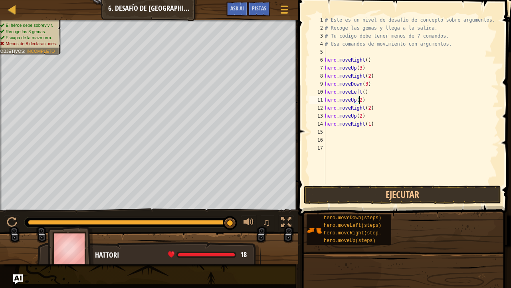
scroll to position [4, 2]
click at [367, 109] on div "# Este es un nivel de desafío de concepto sobre argumentos. # Recoge las gemas …" at bounding box center [412, 108] width 176 height 184
click at [371, 126] on div "# Este es un nivel de desafío de concepto sobre argumentos. # Recoge las gemas …" at bounding box center [412, 108] width 176 height 184
type textarea "h"
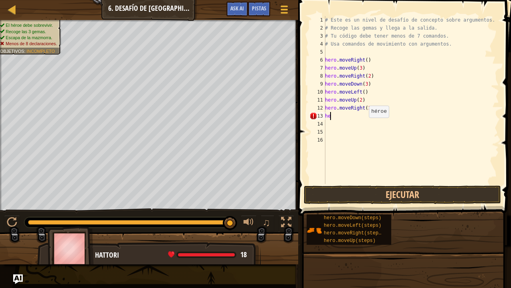
type textarea "h"
click at [322, 189] on button "Ejecutar" at bounding box center [402, 194] width 197 height 18
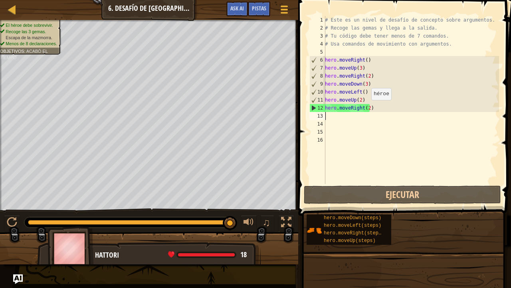
click at [367, 108] on div "# Este es un nivel de desafío de concepto sobre argumentos. # Recoge las gemas …" at bounding box center [412, 108] width 176 height 184
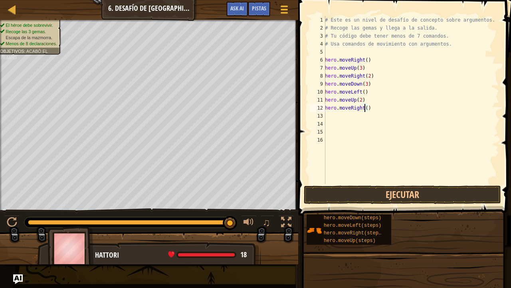
scroll to position [4, 3]
type textarea "hero.moveRight(3)"
click at [337, 194] on button "Ejecutar" at bounding box center [402, 194] width 197 height 18
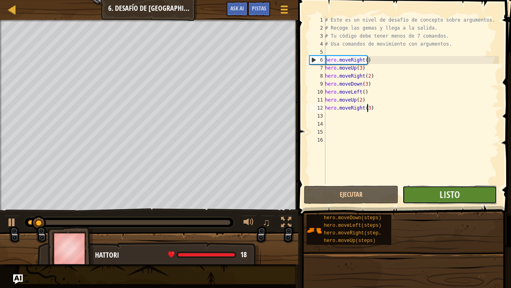
click at [428, 191] on button "Listo" at bounding box center [450, 194] width 95 height 18
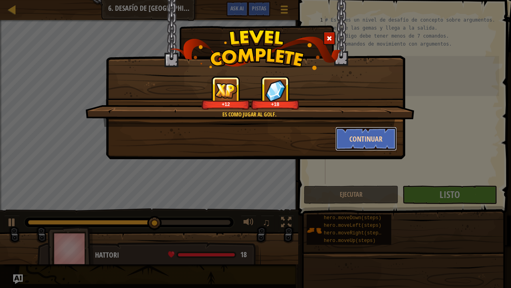
click at [349, 134] on button "Continuar" at bounding box center [367, 139] width 62 height 24
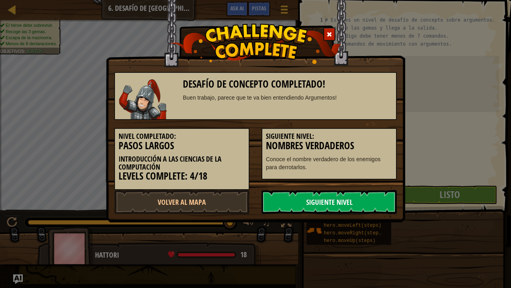
click at [302, 204] on link "Siguiente Nivel" at bounding box center [329, 202] width 135 height 24
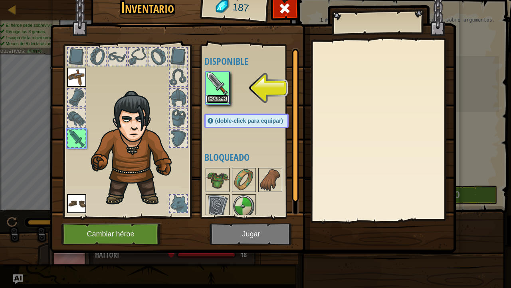
click at [211, 97] on button "Equipar" at bounding box center [218, 99] width 22 height 8
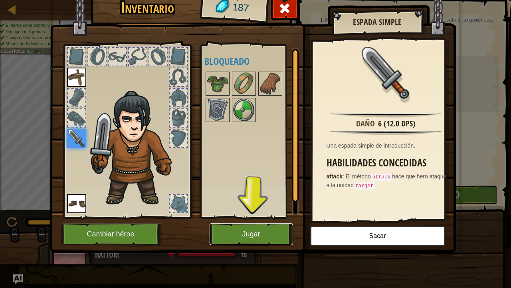
drag, startPoint x: 239, startPoint y: 234, endPoint x: 240, endPoint y: 223, distance: 10.9
click at [240, 223] on button "Jugar" at bounding box center [251, 234] width 83 height 22
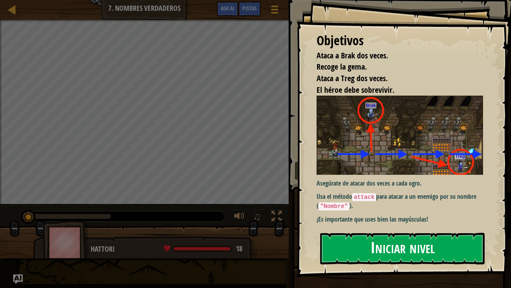
click at [336, 250] on button "Iniciar nivel" at bounding box center [402, 249] width 165 height 32
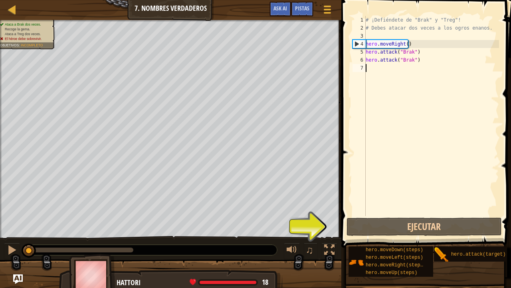
type textarea "h"
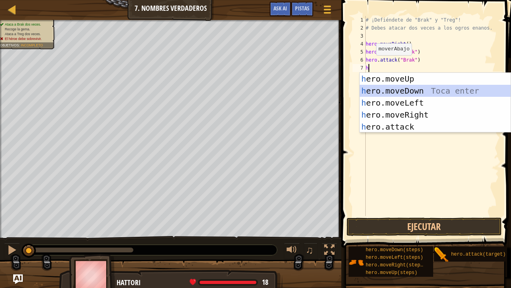
click at [385, 88] on div "h ero.moveUp Toca enter h ero.moveDown Toca enter h ero.moveLeft Toca enter h e…" at bounding box center [435, 115] width 151 height 84
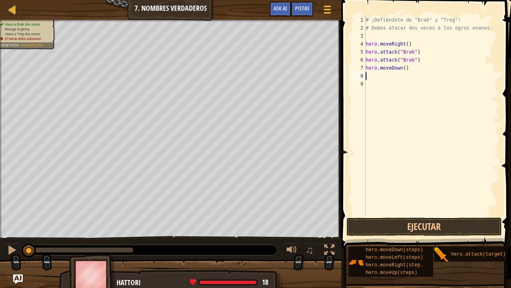
type textarea "h"
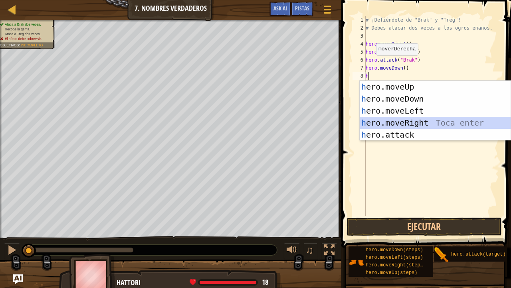
click at [384, 119] on div "h ero.moveUp Toca enter h ero.moveDown Toca enter h ero.moveLeft Toca enter h e…" at bounding box center [435, 123] width 151 height 84
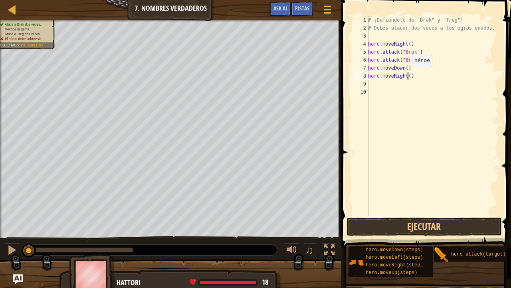
click at [407, 75] on div "# ¡Defiéndete de "Brak" y "Treg"! # Debes atacar dos veces a los ogros enanos. …" at bounding box center [433, 124] width 133 height 216
type textarea "hero.moveRight(2)"
click at [372, 85] on div "# ¡Defiéndete de "Brak" y "Treg"! # Debes atacar dos veces a los ogros enanos. …" at bounding box center [433, 124] width 133 height 216
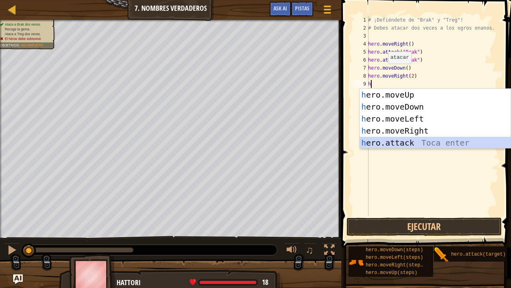
click at [396, 147] on div "h ero.moveUp Toca enter h ero.moveDown Toca enter h ero.moveLeft Toca enter h e…" at bounding box center [435, 131] width 151 height 84
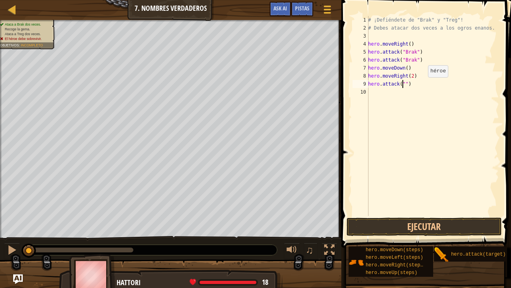
scroll to position [4, 3]
type textarea "hero.attack("Treg")"
click at [370, 93] on div "# ¡Defiéndete de "Brak" y "Treg"! # Debes atacar dos veces a los ogros enanos. …" at bounding box center [433, 124] width 133 height 216
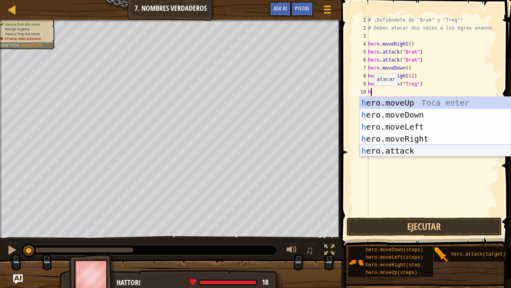
click at [400, 148] on div "h ero.moveUp Toca enter h ero.moveDown Toca enter h ero.moveLeft Toca enter h e…" at bounding box center [435, 139] width 151 height 84
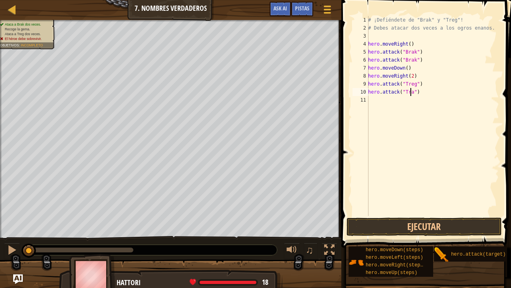
scroll to position [4, 4]
click at [365, 224] on button "Ejecutar" at bounding box center [424, 226] width 155 height 18
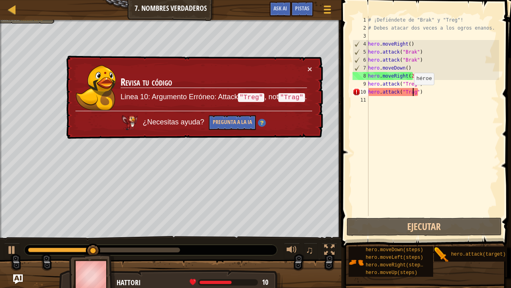
click at [410, 93] on div "# ¡Defiéndete de "Brak" y "Treg"! # Debes atacar dos veces a los ogros enanos. …" at bounding box center [433, 124] width 133 height 216
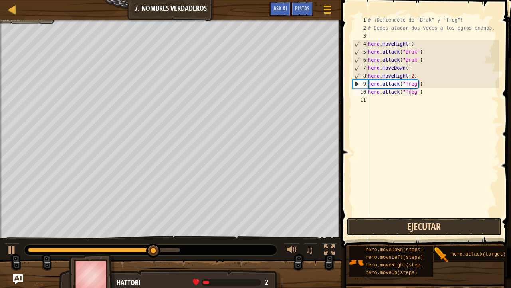
click at [357, 223] on button "Ejecutar" at bounding box center [424, 226] width 155 height 18
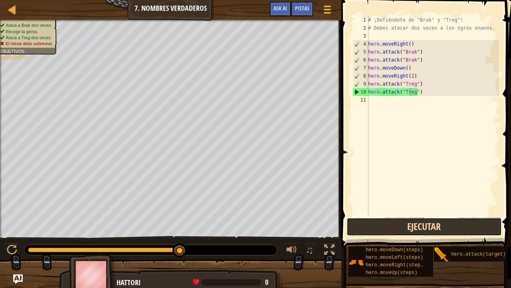
click at [391, 229] on button "Ejecutar" at bounding box center [424, 226] width 155 height 18
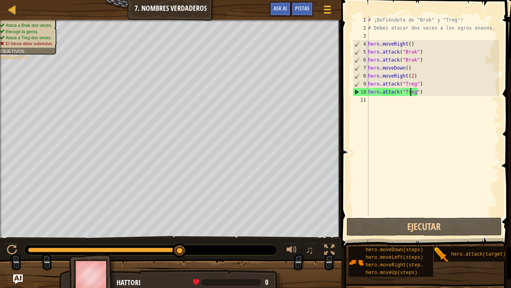
click at [407, 68] on div "# ¡Defiéndete de "Brak" y "Treg"! # Debes atacar dos veces a los ogros enanos. …" at bounding box center [433, 124] width 133 height 216
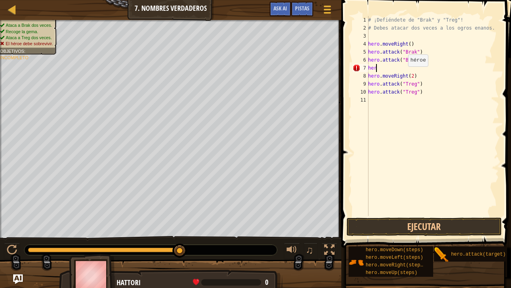
scroll to position [4, 0]
type textarea "h"
click at [369, 227] on button "Ejecutar" at bounding box center [424, 226] width 155 height 18
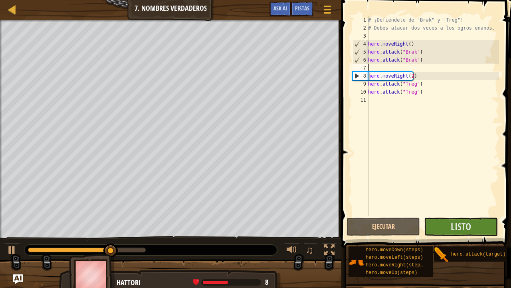
click at [414, 75] on div "# ¡Defiéndete de "Brak" y "Treg"! # Debes atacar dos veces a los ogros enanos. …" at bounding box center [433, 124] width 133 height 216
type textarea "hero.moveRight(2)"
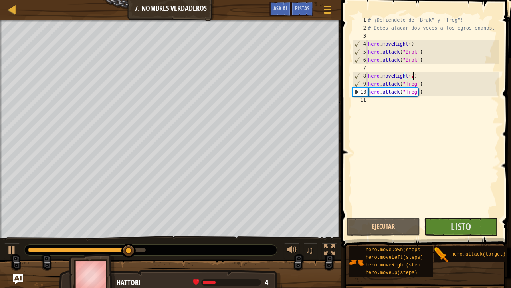
click at [416, 72] on div "# ¡Defiéndete de "Brak" y "Treg"! # Debes atacar dos veces a los ogros enanos. …" at bounding box center [433, 124] width 133 height 216
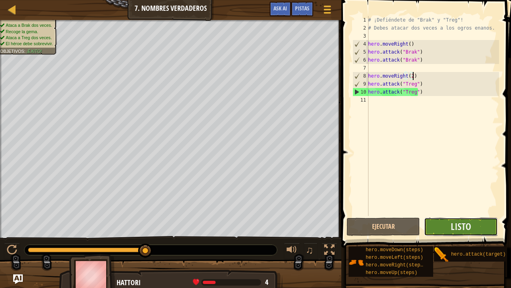
click at [449, 229] on button "Listo" at bounding box center [461, 226] width 74 height 18
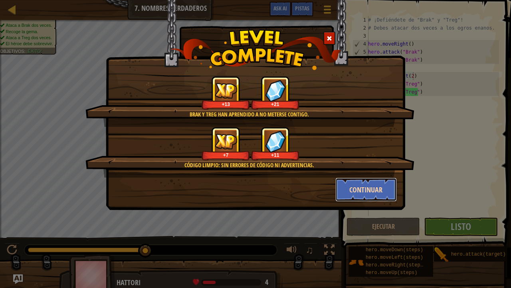
click at [368, 189] on button "Continuar" at bounding box center [367, 189] width 62 height 24
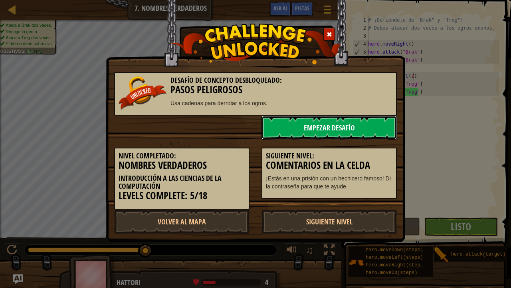
click at [317, 128] on link "Empezar Desafío" at bounding box center [329, 127] width 135 height 24
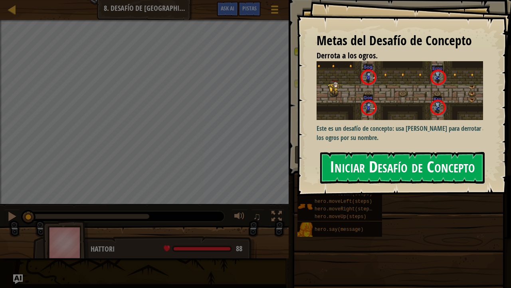
click at [372, 159] on button "Iniciar Desafío de Concepto" at bounding box center [402, 168] width 165 height 32
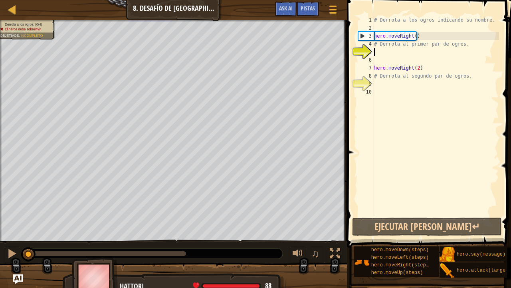
scroll to position [4, 0]
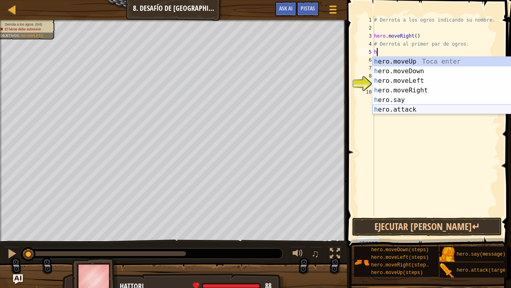
click at [396, 112] on div "h ero.moveUp Toca enter h ero.moveDown Toca enter h ero.moveLeft Toca enter h e…" at bounding box center [448, 95] width 151 height 77
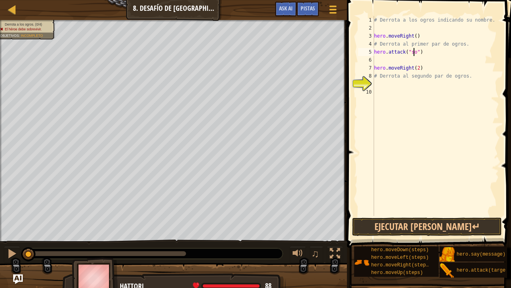
scroll to position [4, 3]
click at [372, 57] on div "6" at bounding box center [366, 60] width 16 height 8
type textarea "hero.moveRight(2)"
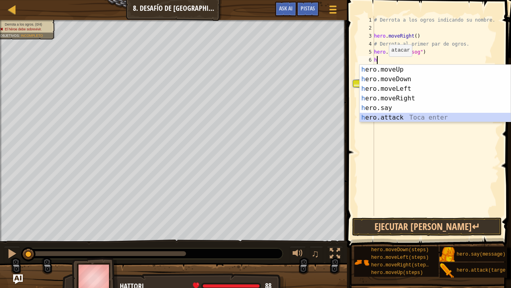
click at [391, 115] on div "h ero.moveUp Toca enter h ero.moveDown Toca enter h ero.moveLeft Toca enter h e…" at bounding box center [435, 103] width 151 height 77
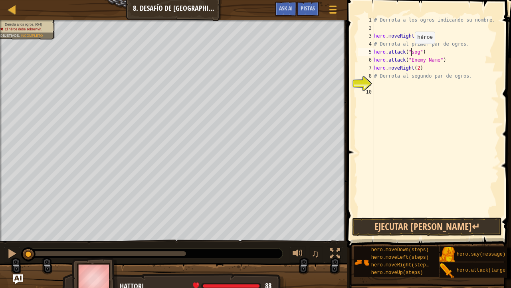
click at [411, 52] on div "# Derrota a los ogros indicando su nombre. hero . moveRight ( ) # Derrota al pr…" at bounding box center [436, 124] width 127 height 216
click at [434, 60] on div "# Derrota a los ogros indicando su nombre. hero . moveRight ( ) # Derrota al pr…" at bounding box center [436, 124] width 127 height 216
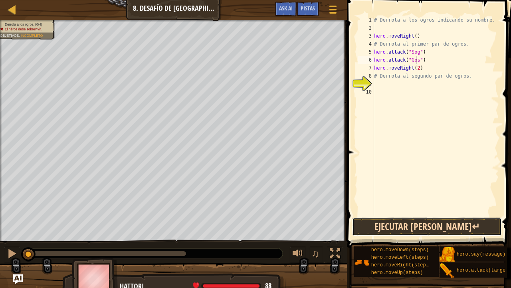
click at [405, 229] on button "Ejecutar ⇧↵" at bounding box center [427, 226] width 150 height 18
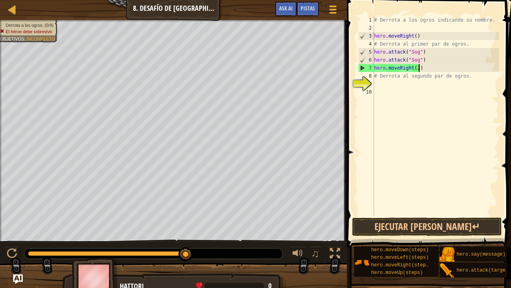
click at [419, 69] on div "# Derrota a los ogros indicando su nombre. hero . moveRight ( ) # Derrota al pr…" at bounding box center [436, 124] width 127 height 216
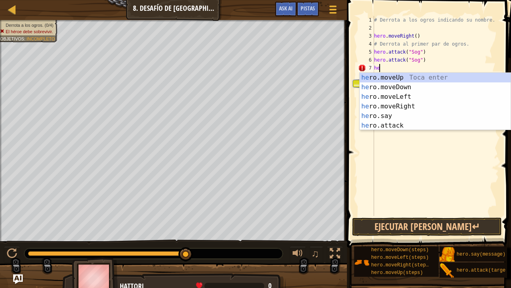
scroll to position [4, 0]
type textarea "h"
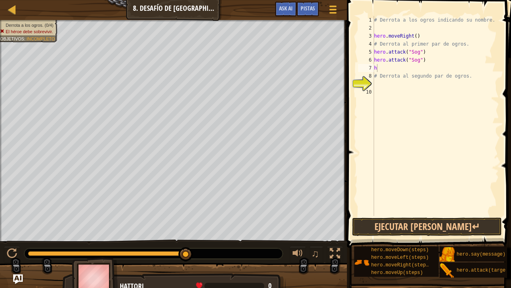
click at [381, 0] on body "Mapa Introducción a las Ciencias de la computación 8. Desafío de Concepto. Paso…" at bounding box center [255, 0] width 511 height 0
click at [384, 69] on div "# Derrota a los ogros indicando su nombre. hero . moveRight ( ) # Derrota al pr…" at bounding box center [436, 124] width 127 height 216
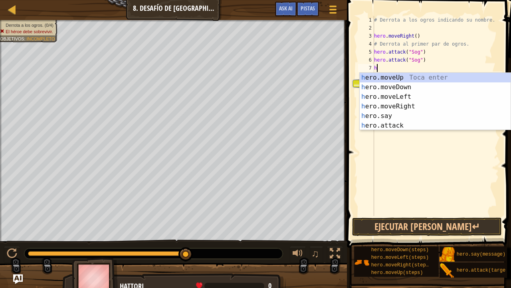
click at [387, 69] on div "# Derrota a los ogros indicando su nombre. hero . moveRight ( ) # Derrota al pr…" at bounding box center [436, 124] width 127 height 216
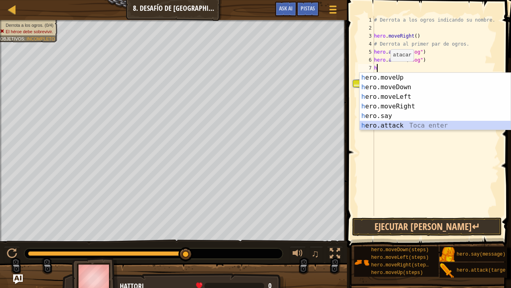
click at [386, 123] on div "h ero.moveUp Toca enter h ero.moveDown Toca enter h ero.moveLeft Toca enter h e…" at bounding box center [435, 111] width 151 height 77
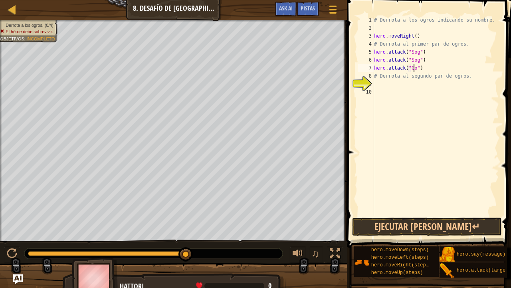
type textarea "hero.attack("Gos")"
click at [425, 68] on div "# Derrota a los ogros indicando su nombre. hero . moveRight ( ) # Derrota al pr…" at bounding box center [436, 124] width 127 height 216
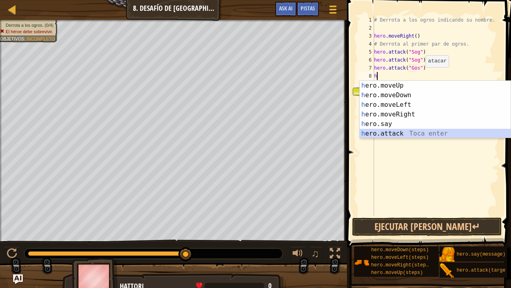
click at [389, 134] on div "h ero.moveUp Toca enter h ero.moveDown Toca enter h ero.moveLeft Toca enter h e…" at bounding box center [435, 119] width 151 height 77
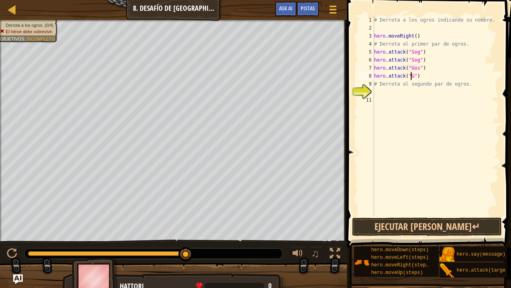
scroll to position [4, 3]
type textarea "hero.attack("Gos")"
click at [425, 75] on div "# Derrota a los ogros indicando su nombre. hero . moveRight ( ) # Derrota al pr…" at bounding box center [436, 124] width 127 height 216
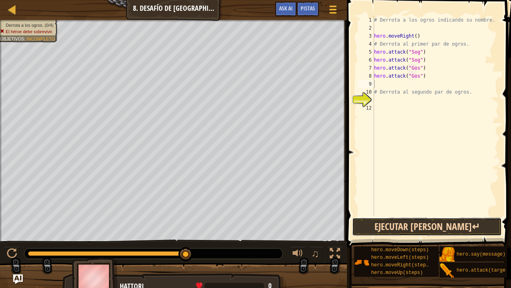
click at [409, 226] on button "Ejecutar ⇧↵" at bounding box center [427, 226] width 150 height 18
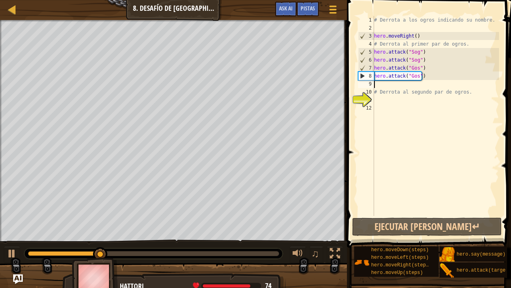
type textarea "h"
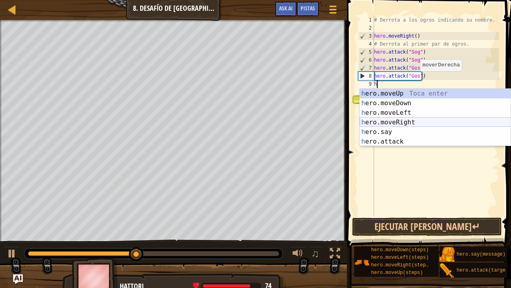
click at [395, 122] on div "h ero.moveUp Toca enter h ero.moveDown Toca enter h ero.moveLeft Toca enter h e…" at bounding box center [435, 127] width 151 height 77
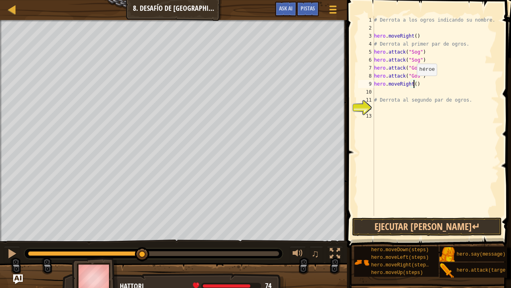
click at [413, 83] on div "# Derrota a los ogros indicando su nombre. hero . moveRight ( ) # Derrota al pr…" at bounding box center [436, 124] width 127 height 216
type textarea "hero.moveRight(2)"
click at [420, 85] on div "# Derrota a los ogros indicando su nombre. hero . moveRight ( ) # Derrota al pr…" at bounding box center [436, 124] width 127 height 216
click at [378, 91] on div "# Derrota a los ogros indicando su nombre. hero . moveRight ( ) # Derrota al pr…" at bounding box center [436, 124] width 127 height 216
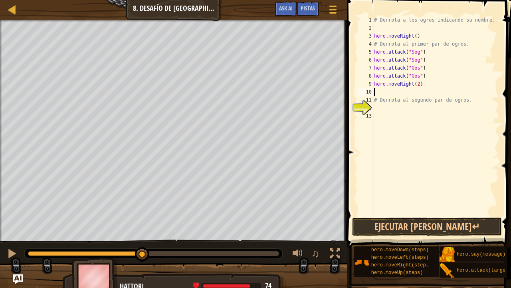
scroll to position [4, 0]
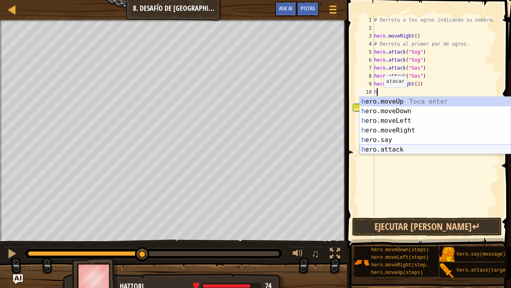
click at [392, 148] on div "h ero.moveUp Toca enter h ero.moveDown Toca enter h ero.moveLeft Toca enter h e…" at bounding box center [435, 135] width 151 height 77
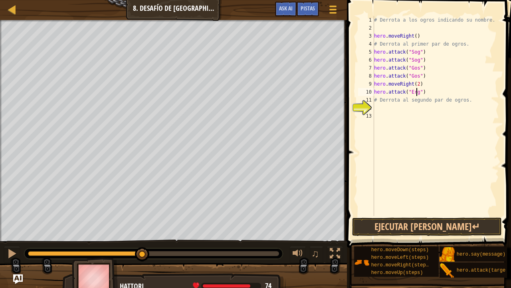
scroll to position [4, 3]
type textarea "hero.attack("Ergo")"
click at [428, 92] on div "# Derrota a los ogros indicando su nombre. hero . moveRight ( ) # Derrota al pr…" at bounding box center [436, 124] width 127 height 216
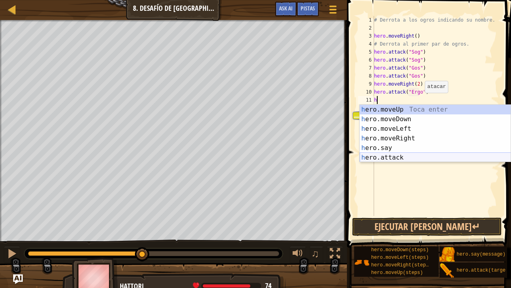
click at [377, 157] on div "h ero.moveUp Toca enter h ero.moveDown Toca enter h ero.moveLeft Toca enter h e…" at bounding box center [435, 143] width 151 height 77
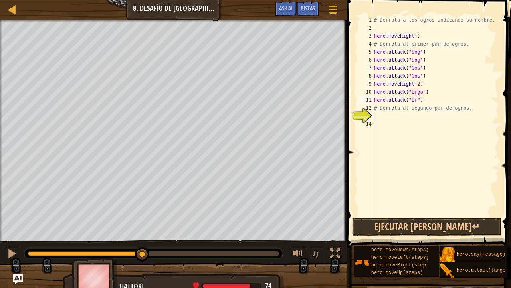
scroll to position [4, 3]
type textarea "hero.attack("Ergo")"
click at [425, 101] on div "# Derrota a los ogros indicando su nombre. hero . moveRight ( ) # Derrota al pr…" at bounding box center [436, 124] width 127 height 216
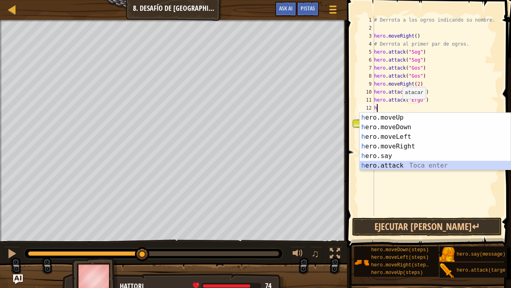
drag, startPoint x: 387, startPoint y: 166, endPoint x: 402, endPoint y: 135, distance: 33.8
click at [387, 166] on div "h ero.moveUp Toca enter h ero.moveDown Toca enter h ero.moveLeft Toca enter h e…" at bounding box center [435, 151] width 151 height 77
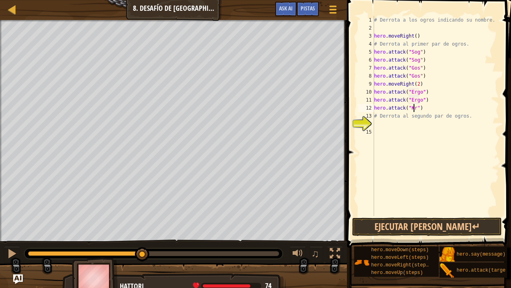
type textarea "hero.attack("Kro")"
click at [422, 105] on div "# Derrota a los ogros indicando su nombre. hero . moveRight ( ) # Derrota al pr…" at bounding box center [436, 124] width 127 height 216
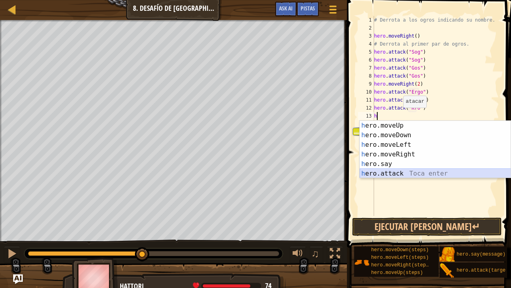
click at [384, 176] on div "h ero.moveUp Toca enter h ero.moveDown Toca enter h ero.moveLeft Toca enter h e…" at bounding box center [435, 159] width 151 height 77
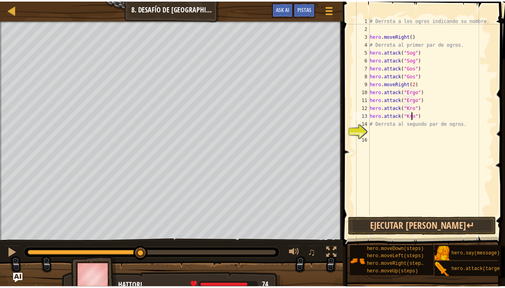
scroll to position [4, 3]
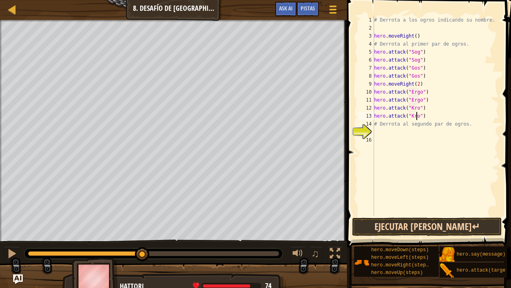
type textarea "hero.attack("Kro")"
click at [402, 229] on button "Ejecutar ⇧↵" at bounding box center [427, 226] width 150 height 18
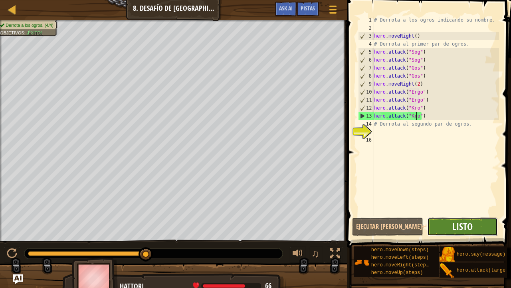
click at [459, 225] on span "Listo" at bounding box center [463, 226] width 20 height 13
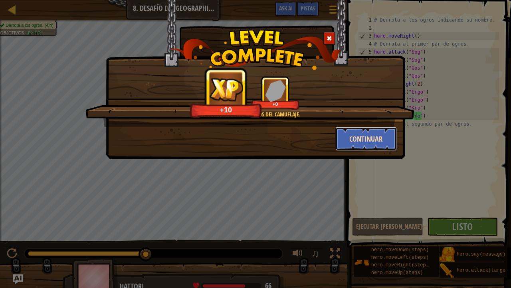
click at [361, 136] on button "Continuar" at bounding box center [367, 139] width 62 height 24
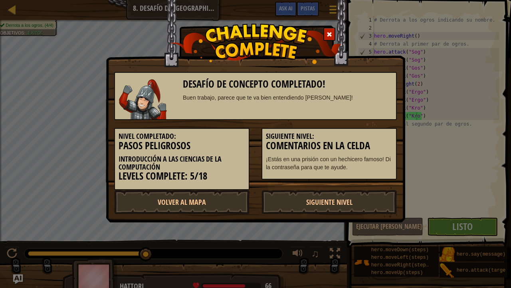
click at [330, 34] on span at bounding box center [330, 35] width 6 height 6
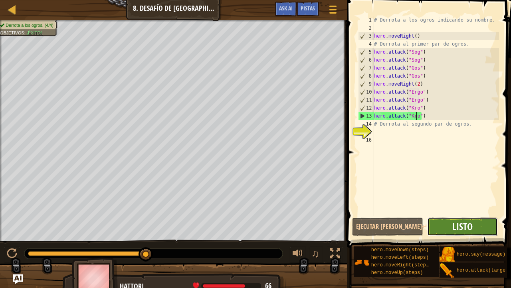
click at [473, 230] on span "Listo" at bounding box center [463, 226] width 20 height 13
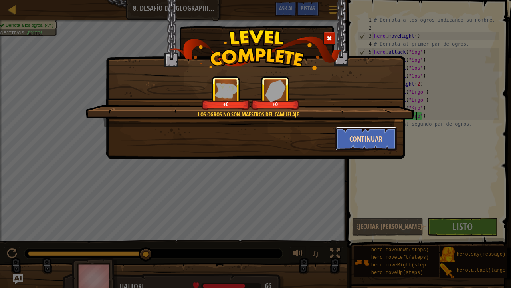
click at [378, 135] on button "Continuar" at bounding box center [367, 139] width 62 height 24
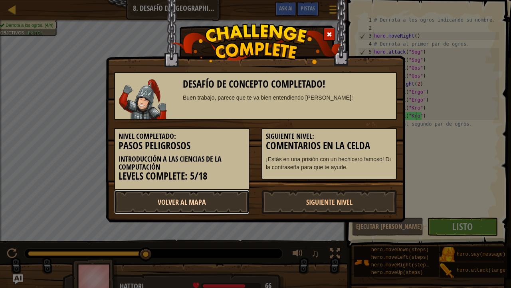
click at [202, 197] on link "Volver al Mapa" at bounding box center [181, 202] width 135 height 24
select select "es-419"
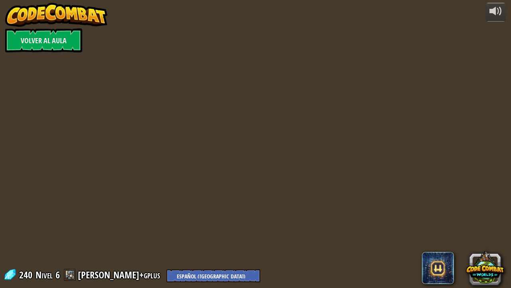
select select "es-419"
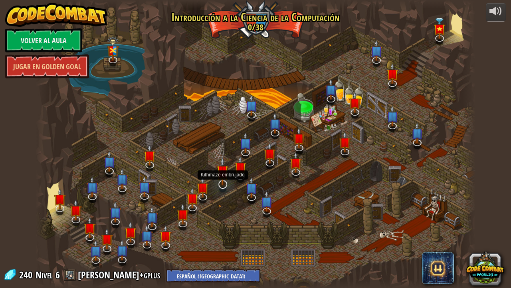
select select "es-419"
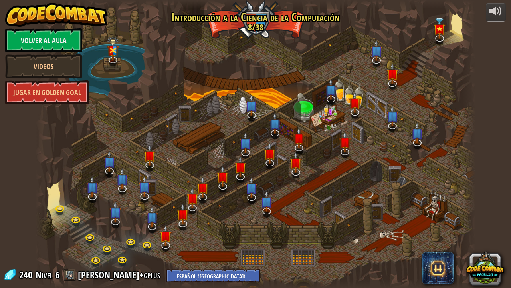
select select "es-419"
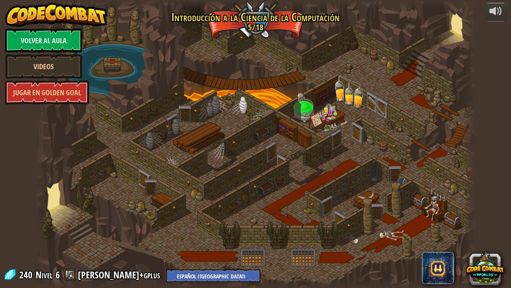
select select "es-419"
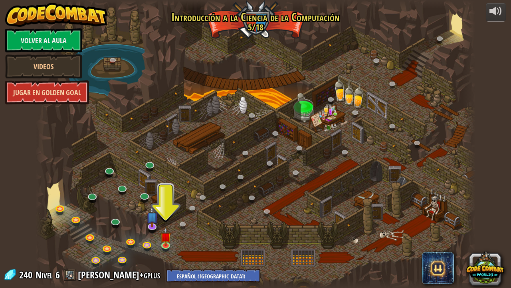
click at [36, 93] on link "Jugar en Golden Goal" at bounding box center [47, 92] width 84 height 24
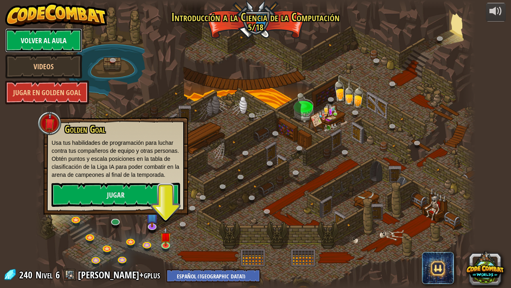
click at [57, 38] on link "Volver al aula" at bounding box center [43, 40] width 77 height 24
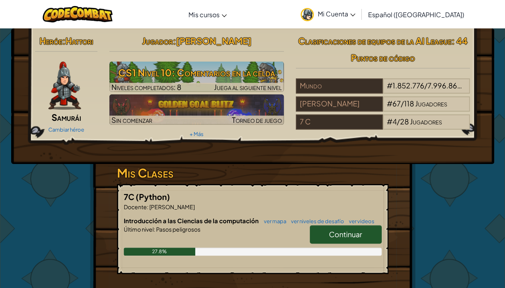
click at [335, 8] on link "Mi Cuenta" at bounding box center [328, 14] width 63 height 25
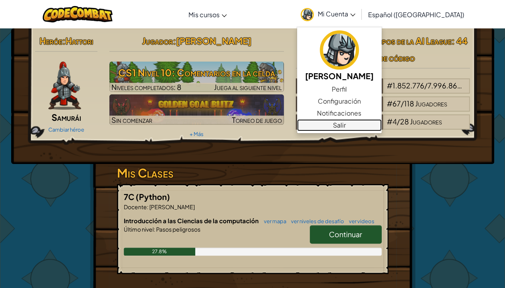
click at [371, 124] on link "Salir" at bounding box center [339, 125] width 85 height 12
